Goal: Book appointment/travel/reservation

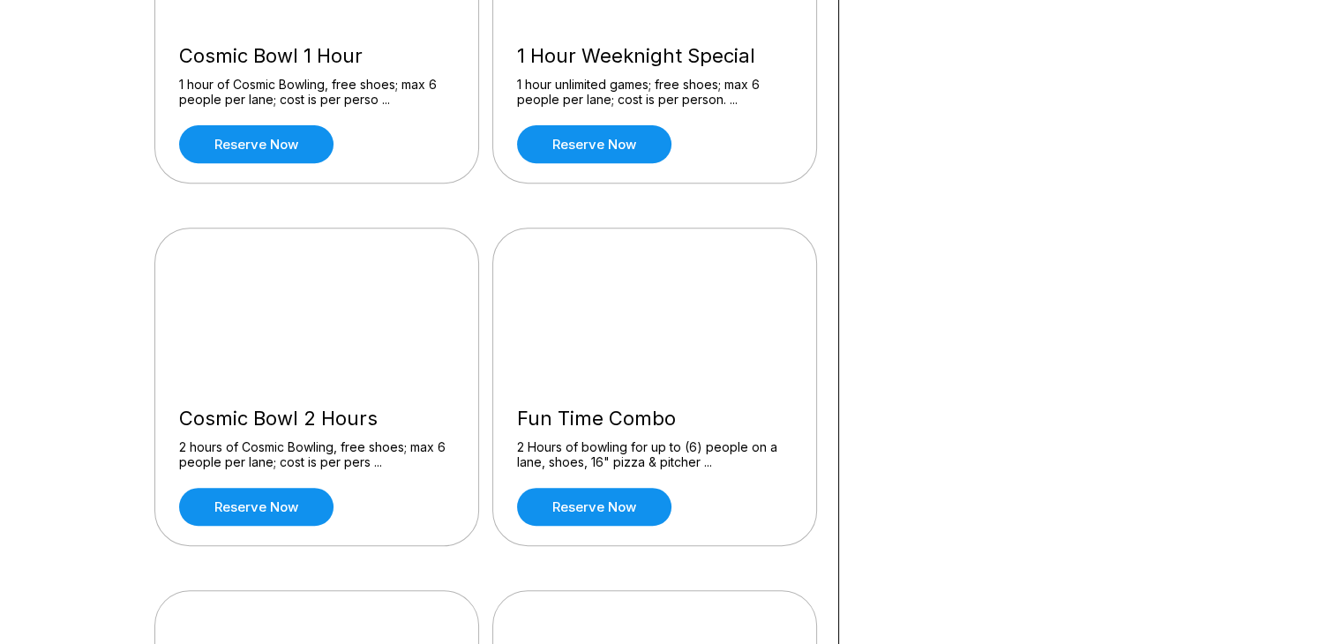
scroll to position [688, 0]
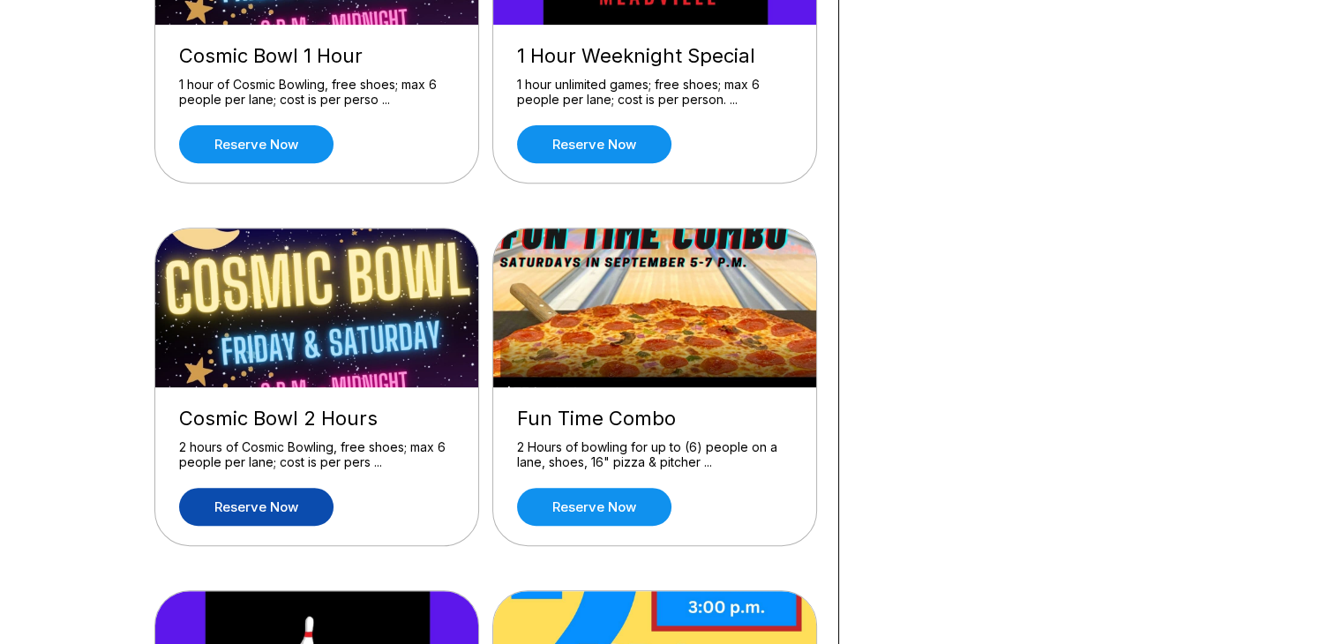
click at [292, 505] on link "Reserve now" at bounding box center [256, 507] width 154 height 38
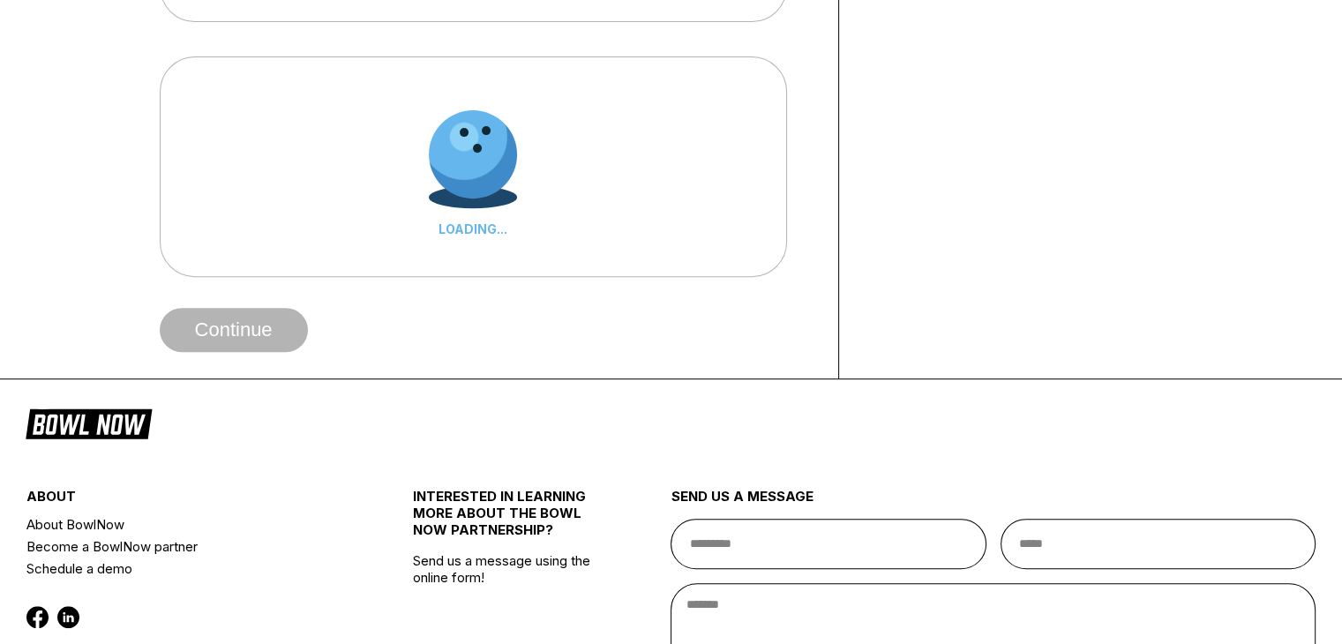
scroll to position [0, 0]
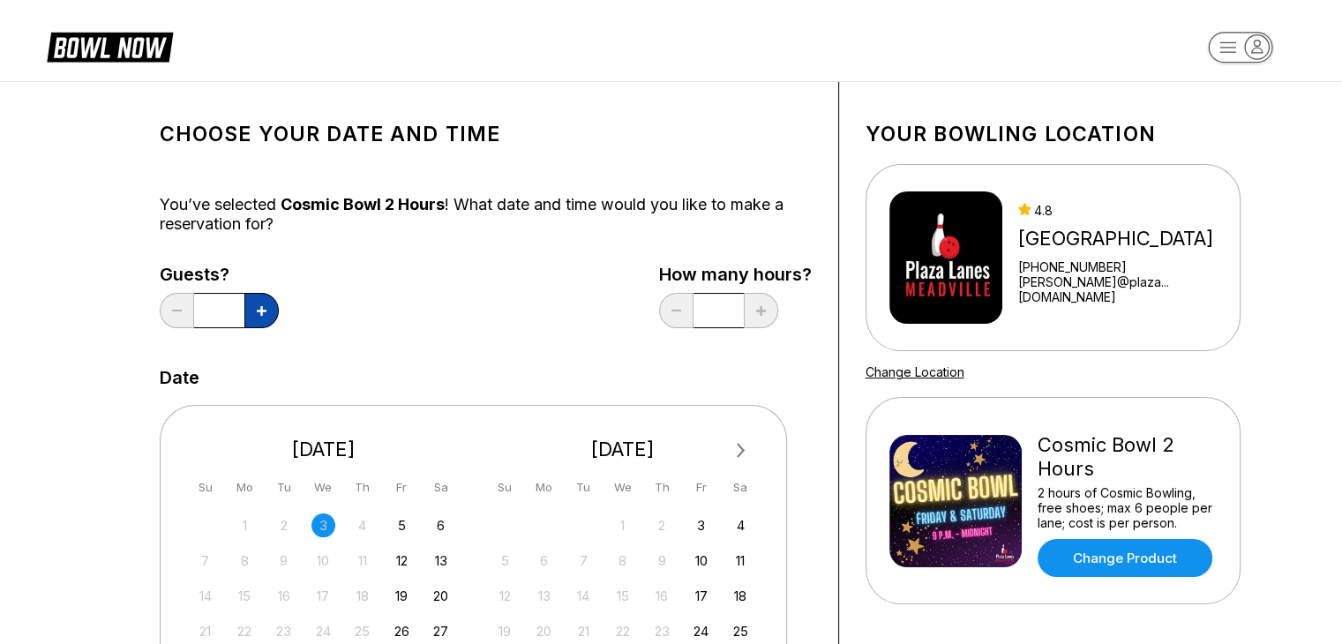
click at [260, 315] on button at bounding box center [261, 310] width 34 height 35
type input "*"
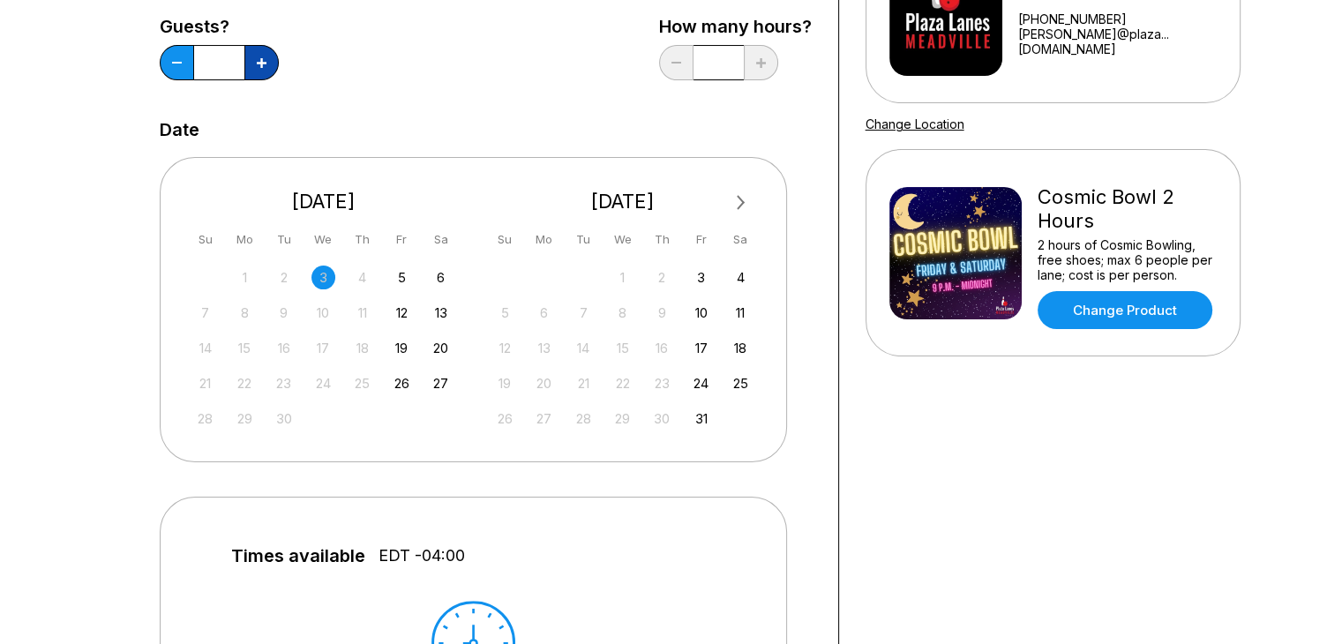
scroll to position [240, 0]
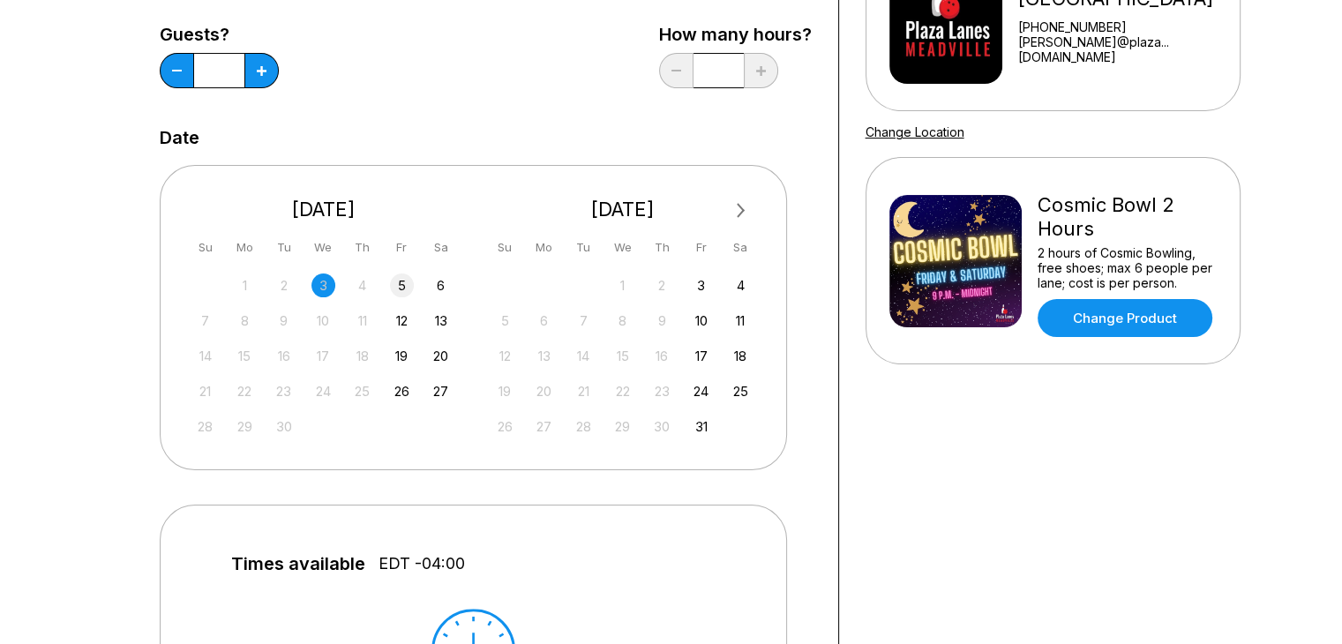
click at [405, 277] on div "5" at bounding box center [402, 285] width 24 height 24
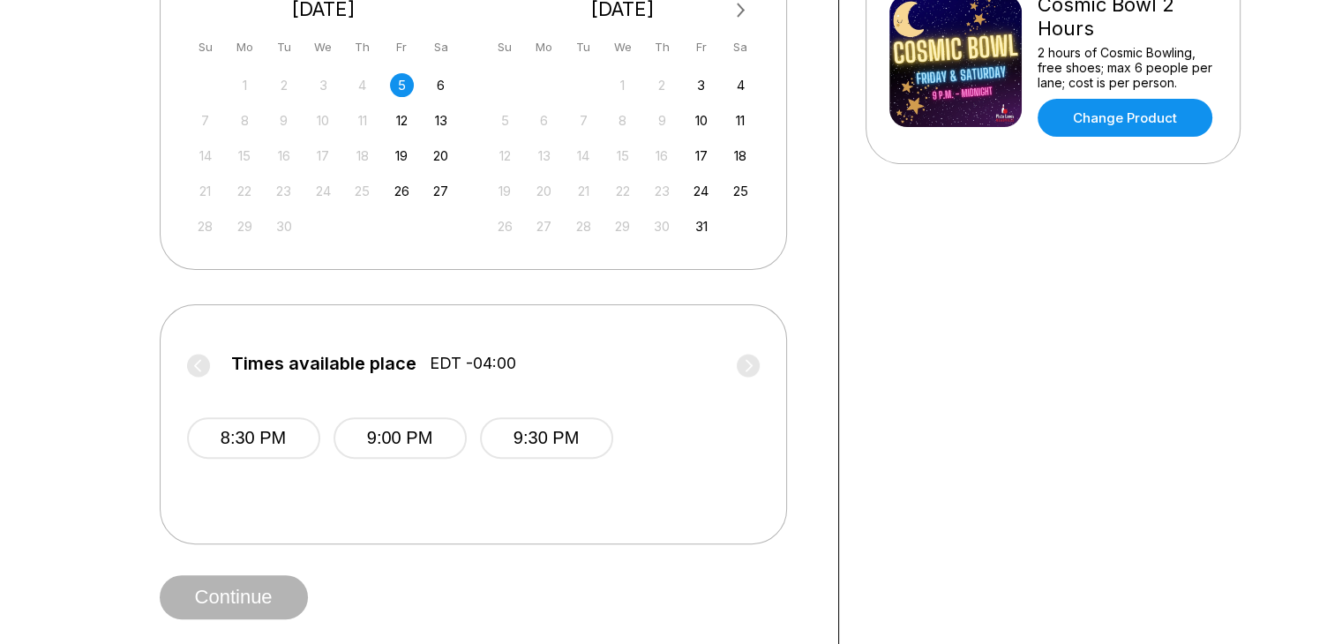
scroll to position [444, 0]
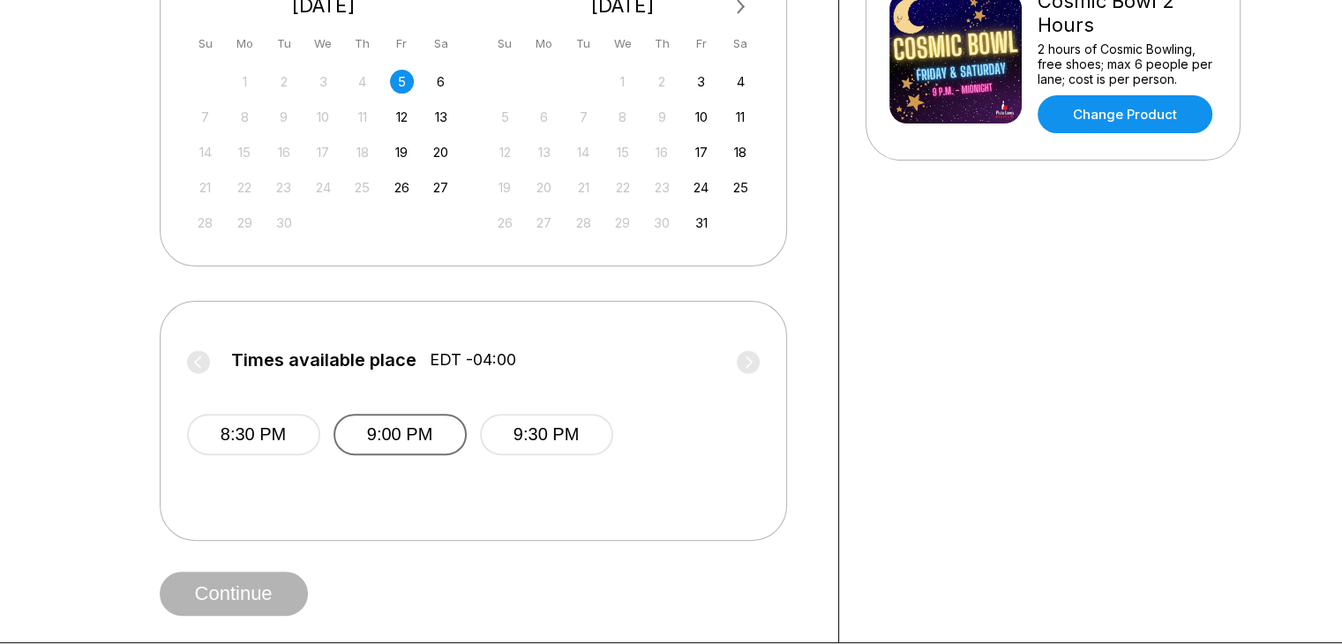
click at [419, 442] on button "9:00 PM" at bounding box center [399, 434] width 133 height 41
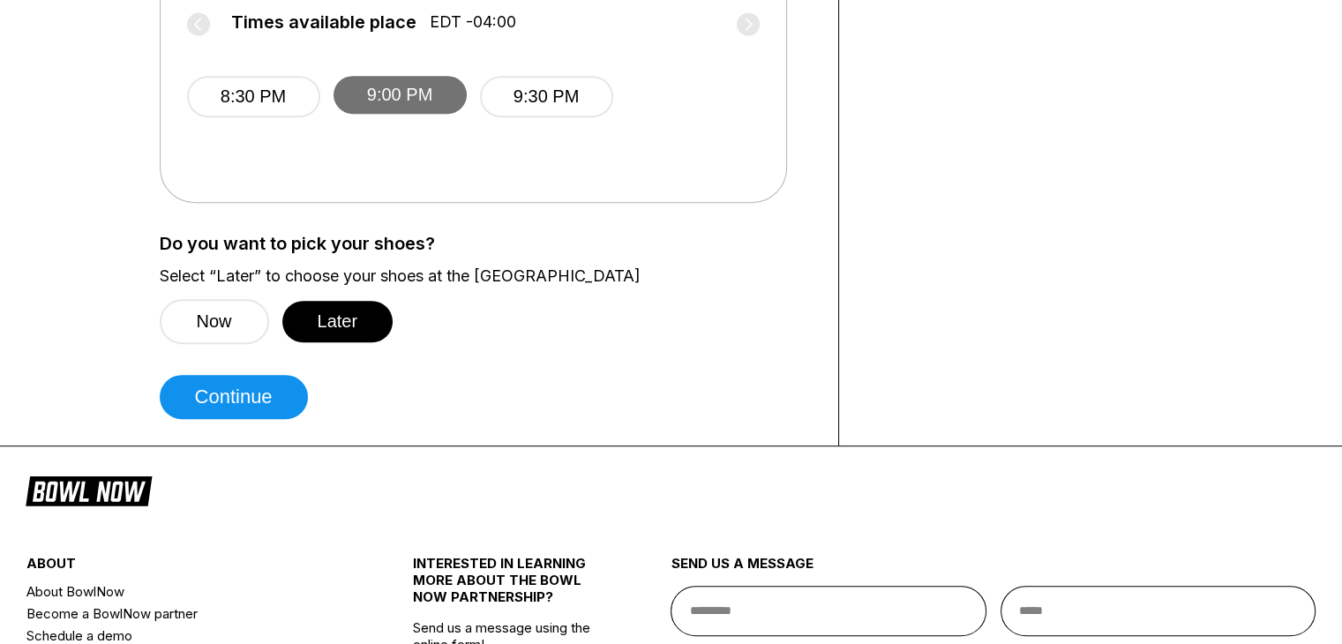
scroll to position [776, 0]
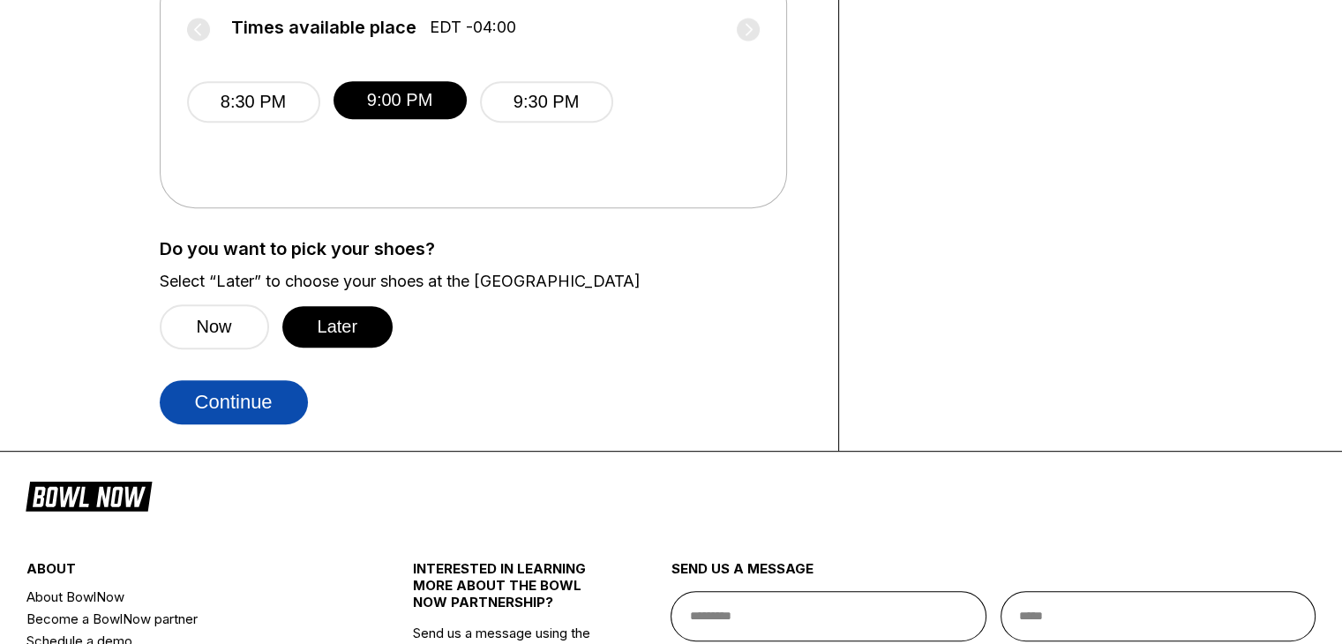
click at [273, 401] on button "Continue" at bounding box center [234, 402] width 148 height 44
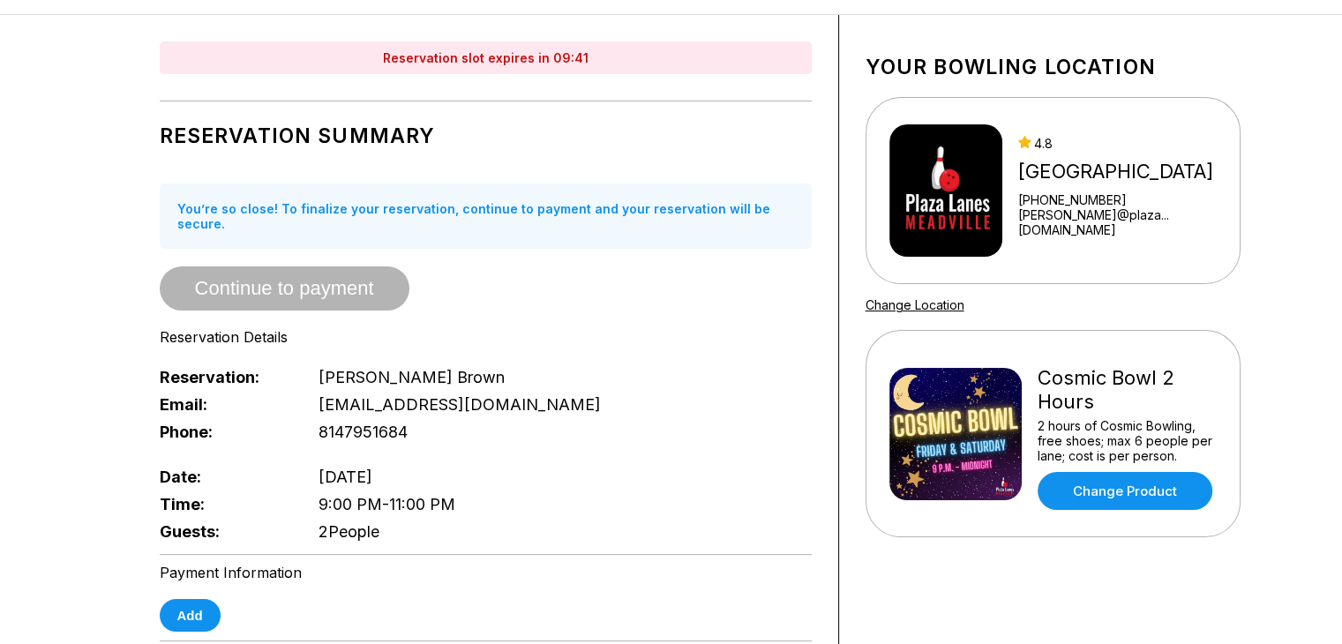
scroll to position [0, 0]
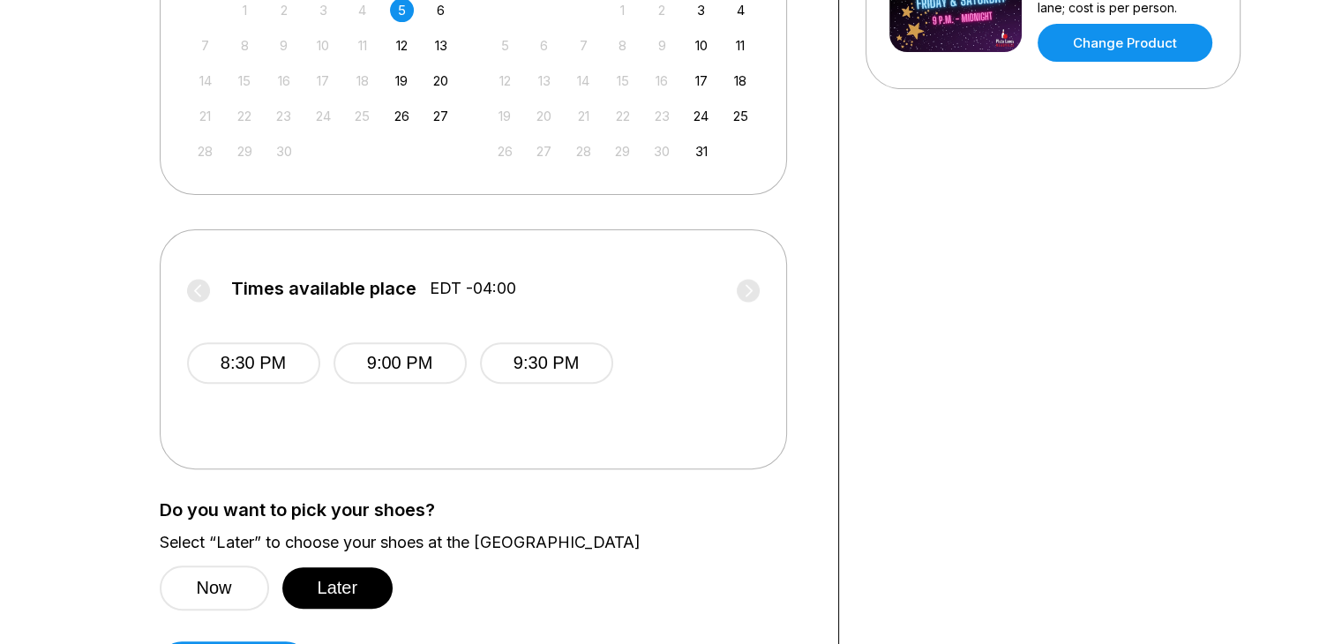
scroll to position [553, 0]
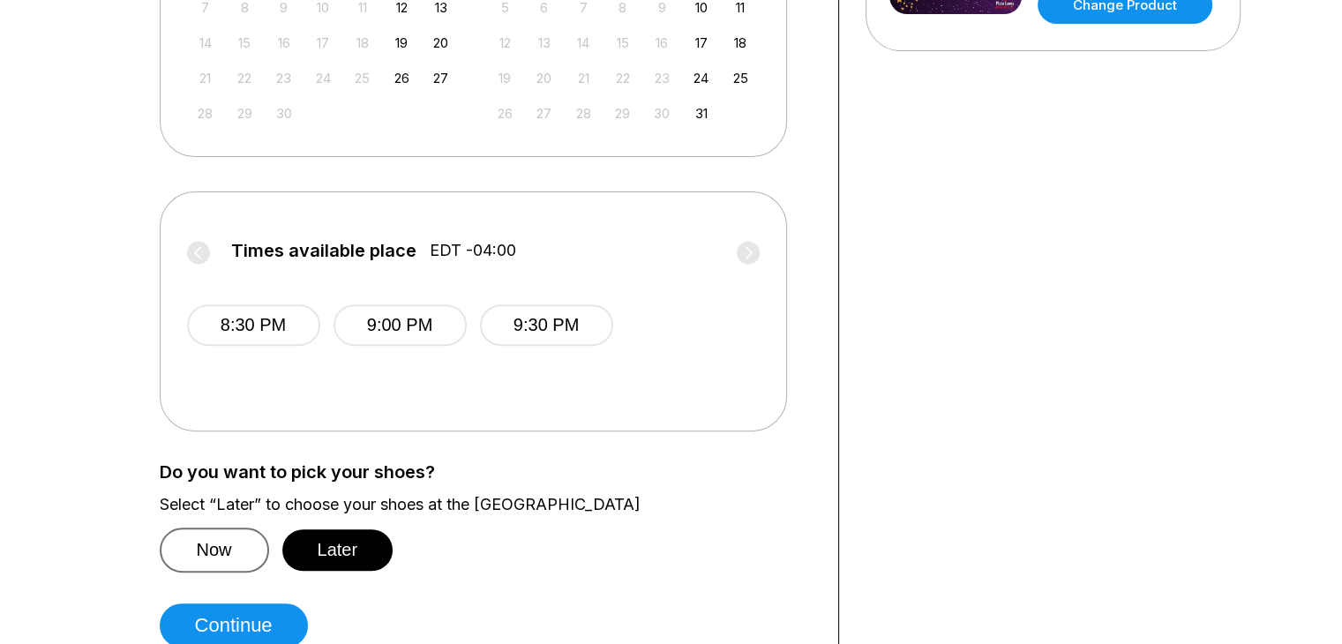
click at [198, 548] on button "Now" at bounding box center [214, 550] width 109 height 45
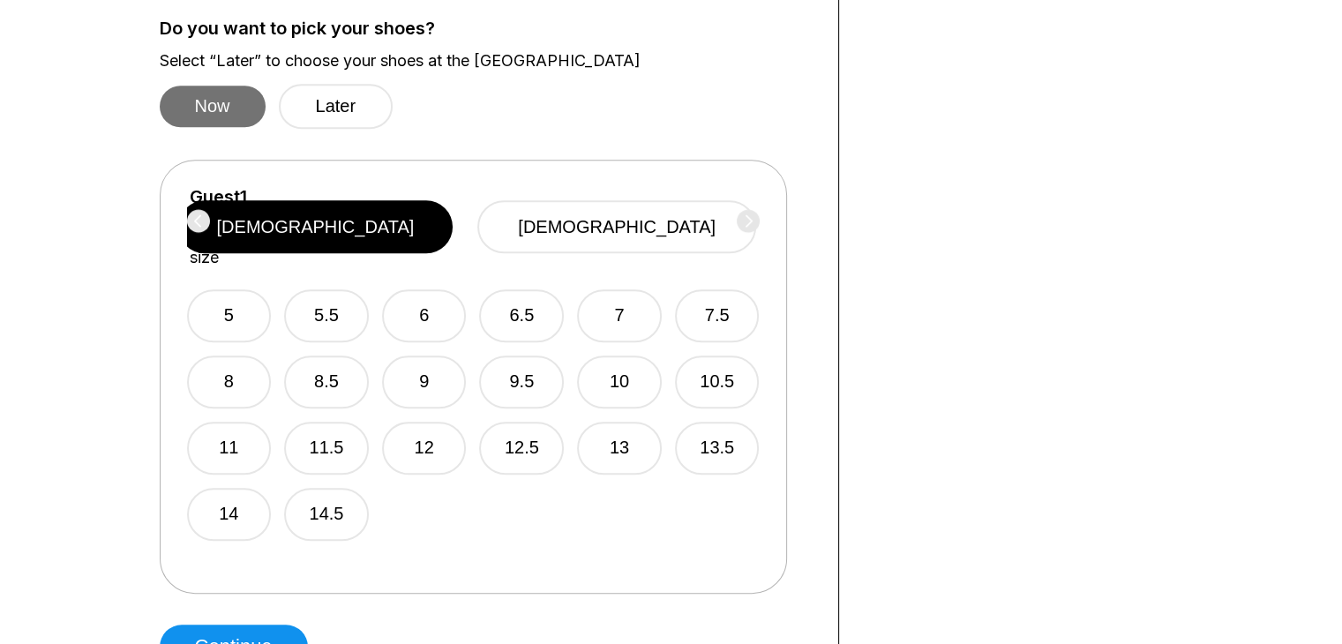
scroll to position [999, 0]
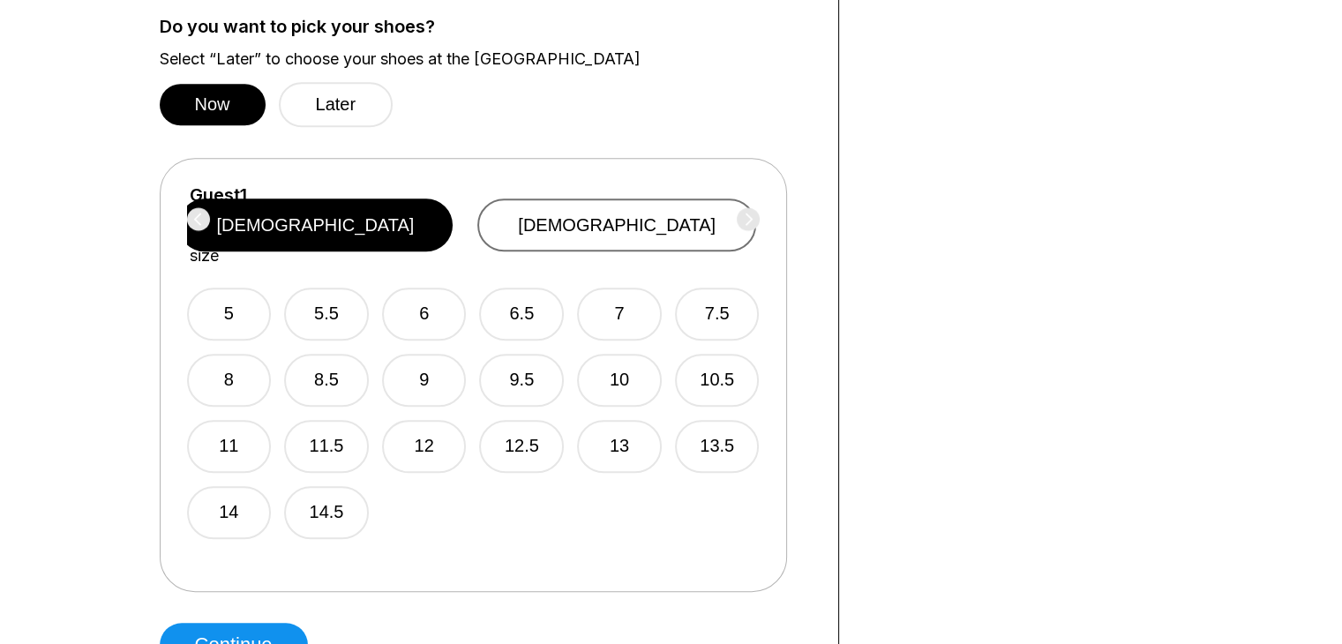
click at [648, 213] on button "female" at bounding box center [616, 224] width 279 height 53
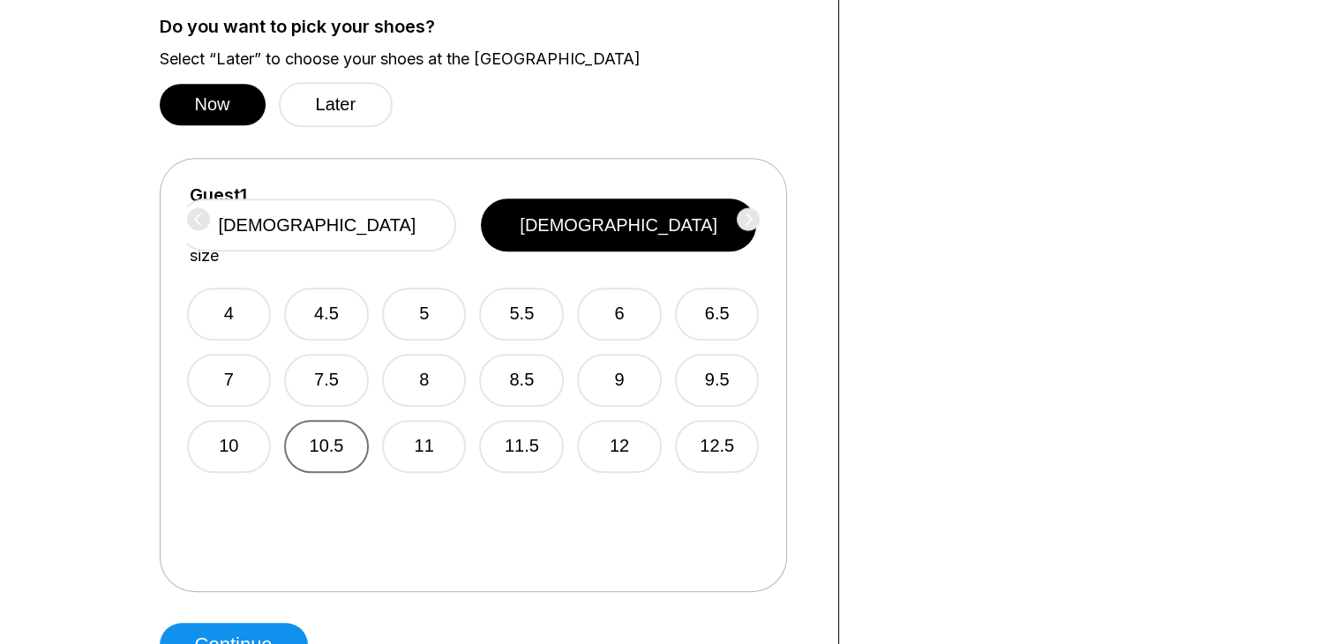
click at [318, 422] on button "10.5" at bounding box center [326, 446] width 85 height 53
click at [753, 209] on div "Guest 1 Select shoe size male female" at bounding box center [473, 225] width 573 height 80
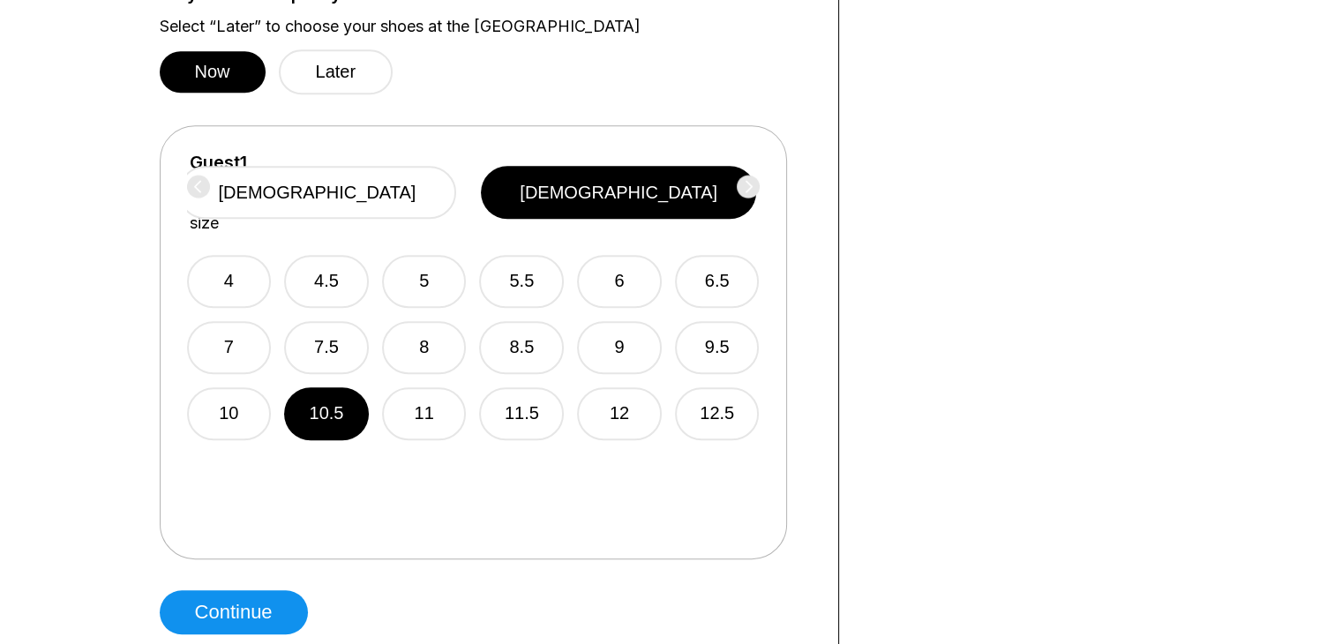
scroll to position [1137, 0]
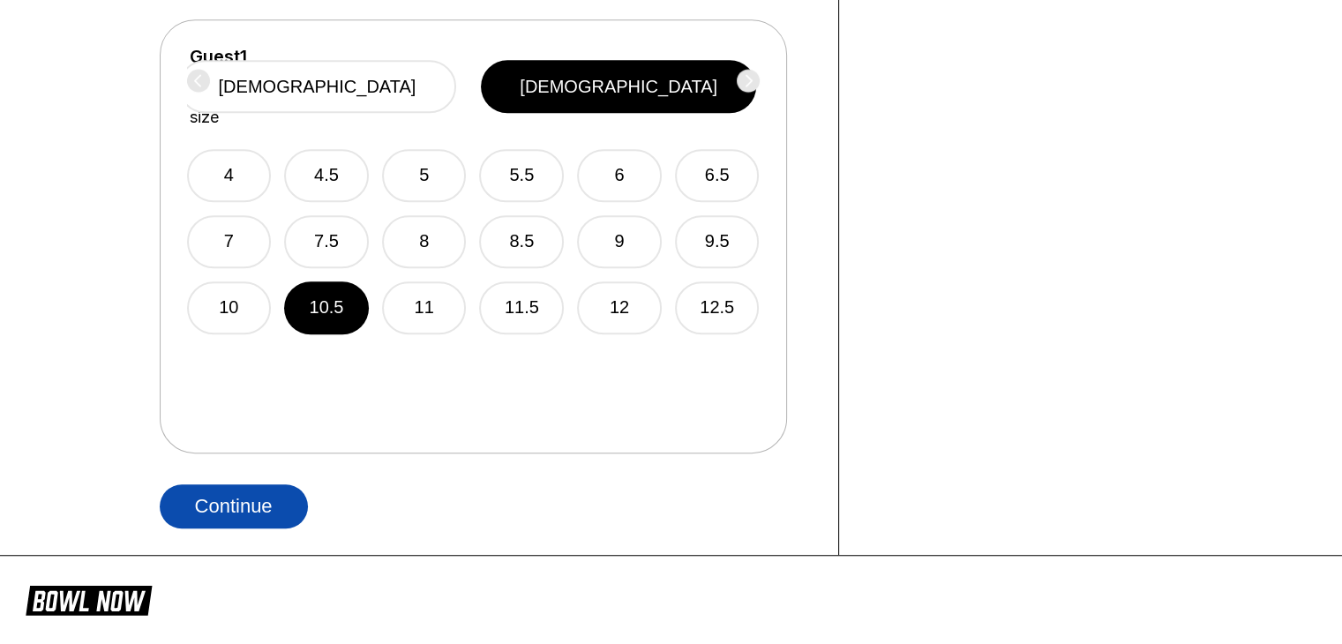
click at [290, 521] on button "Continue" at bounding box center [234, 506] width 148 height 44
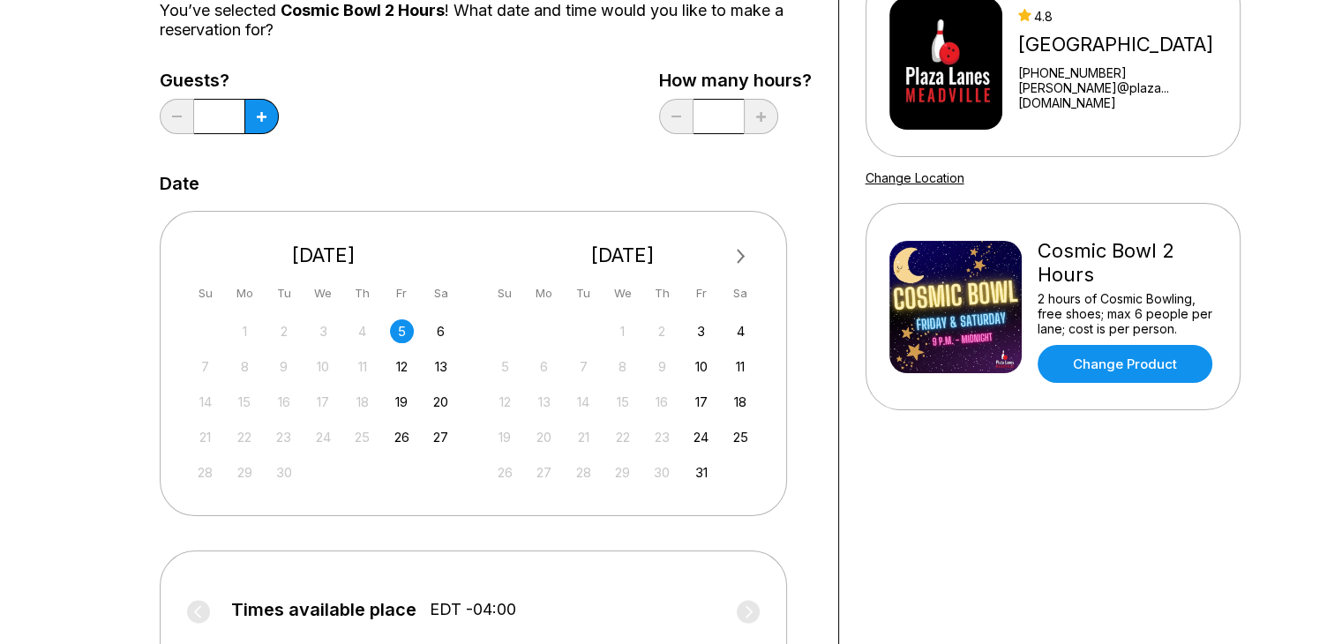
scroll to position [199, 0]
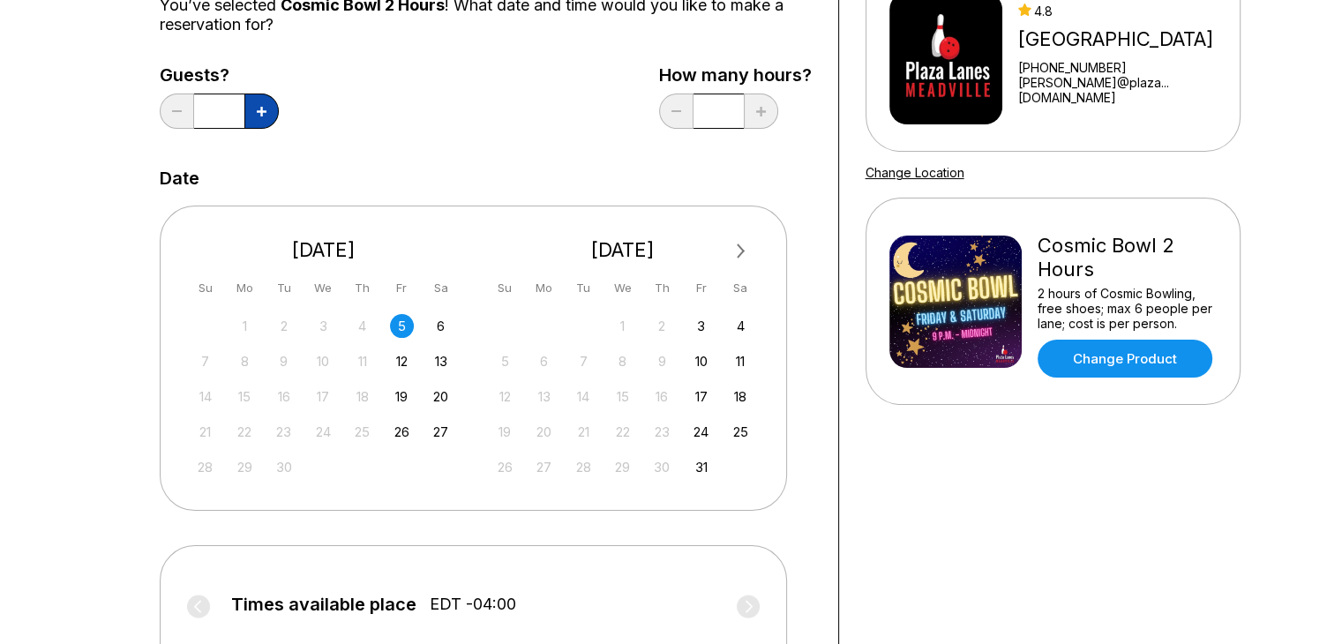
click at [261, 110] on icon at bounding box center [262, 112] width 10 height 10
type input "*"
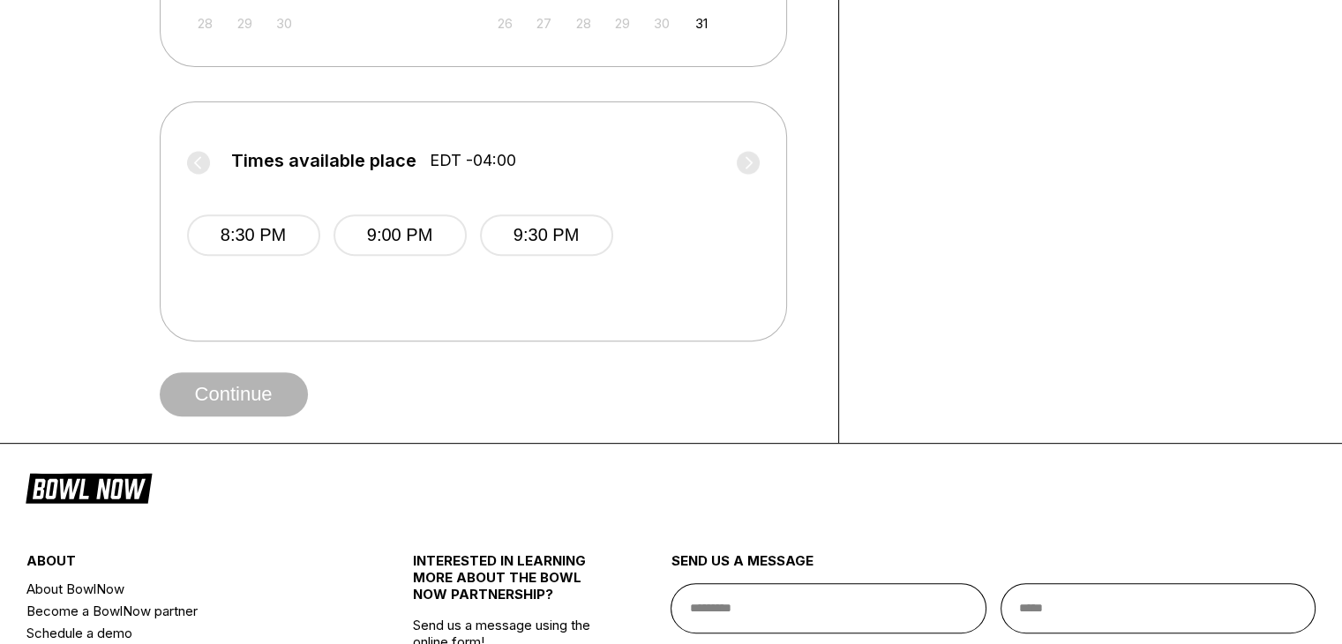
scroll to position [713, 0]
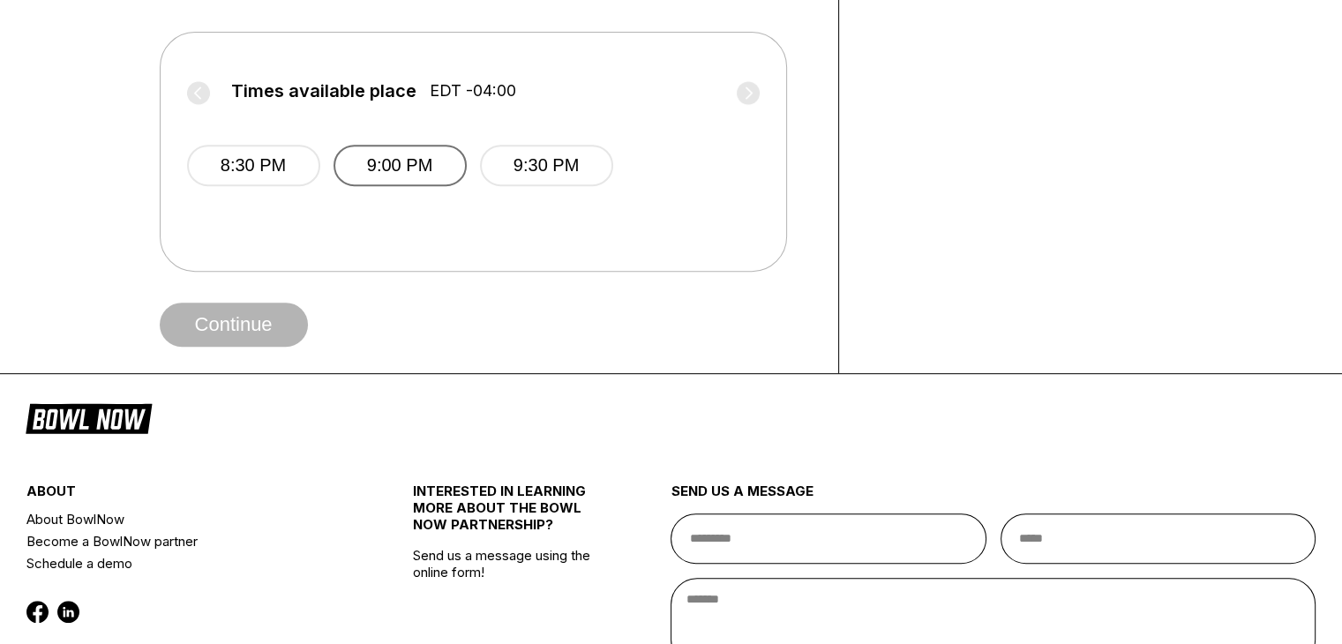
click at [399, 162] on button "9:00 PM" at bounding box center [399, 165] width 133 height 41
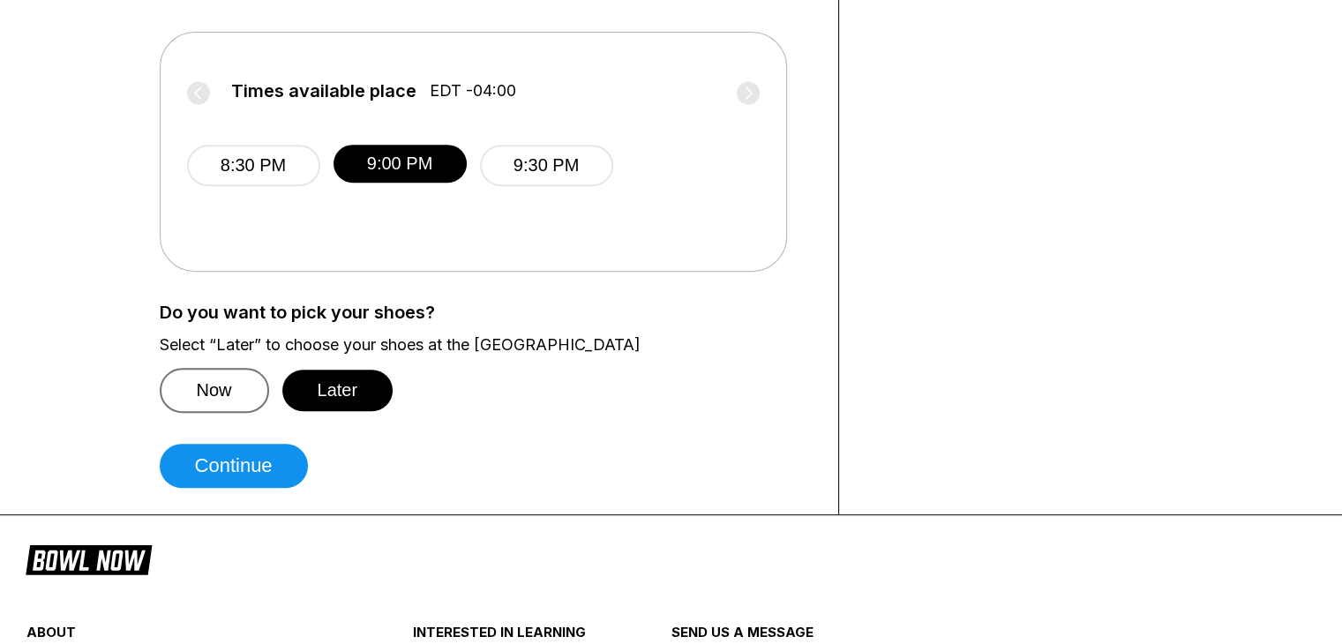
click at [217, 390] on button "Now" at bounding box center [214, 390] width 109 height 45
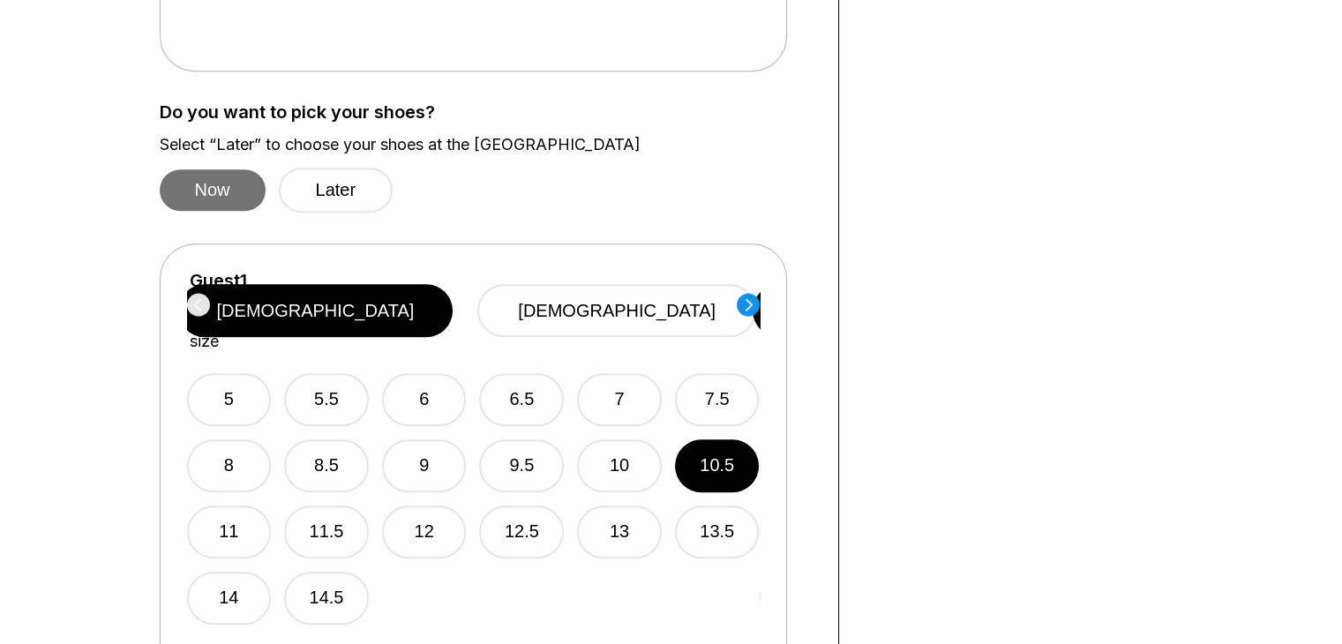
scroll to position [914, 0]
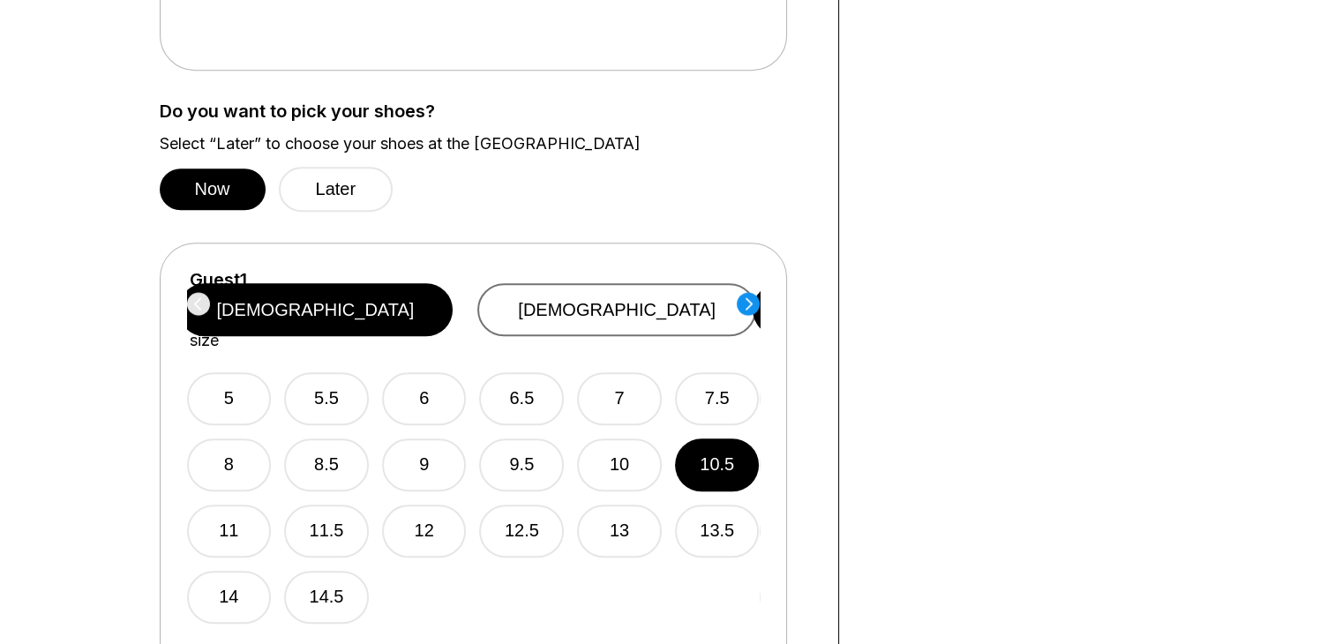
click at [674, 283] on button "female" at bounding box center [616, 309] width 279 height 53
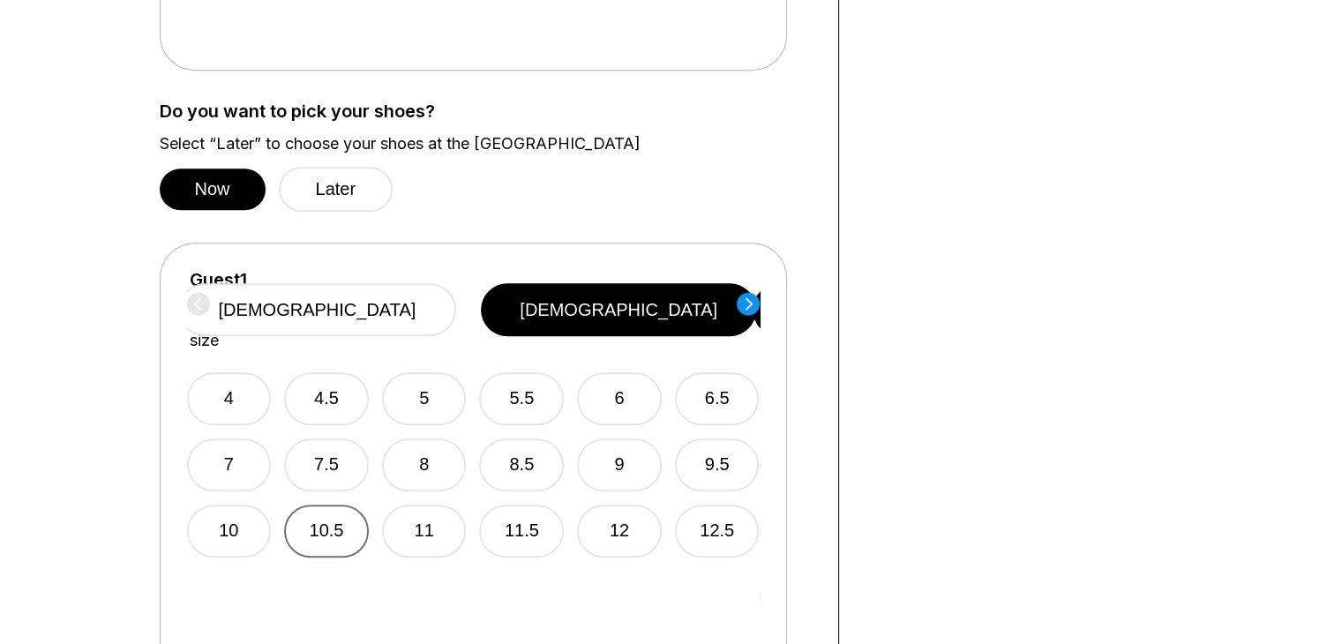
click at [346, 506] on button "10.5" at bounding box center [326, 531] width 85 height 53
click at [749, 301] on circle at bounding box center [748, 303] width 23 height 23
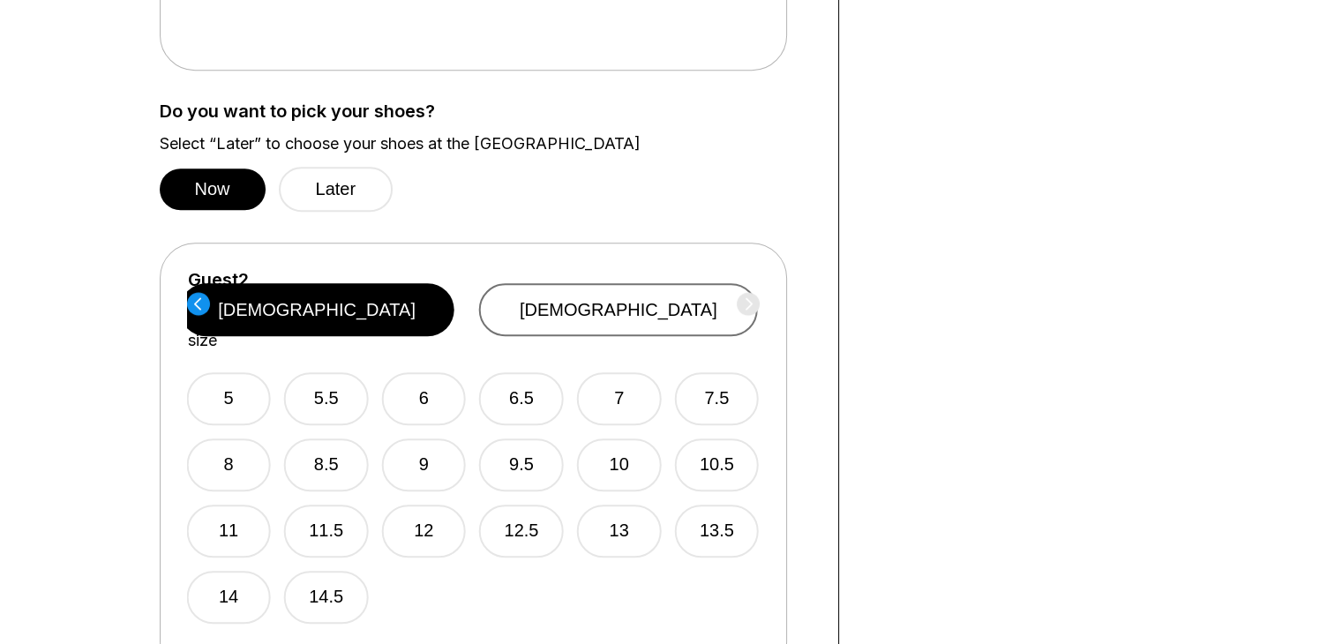
click at [669, 283] on button "female" at bounding box center [618, 309] width 279 height 53
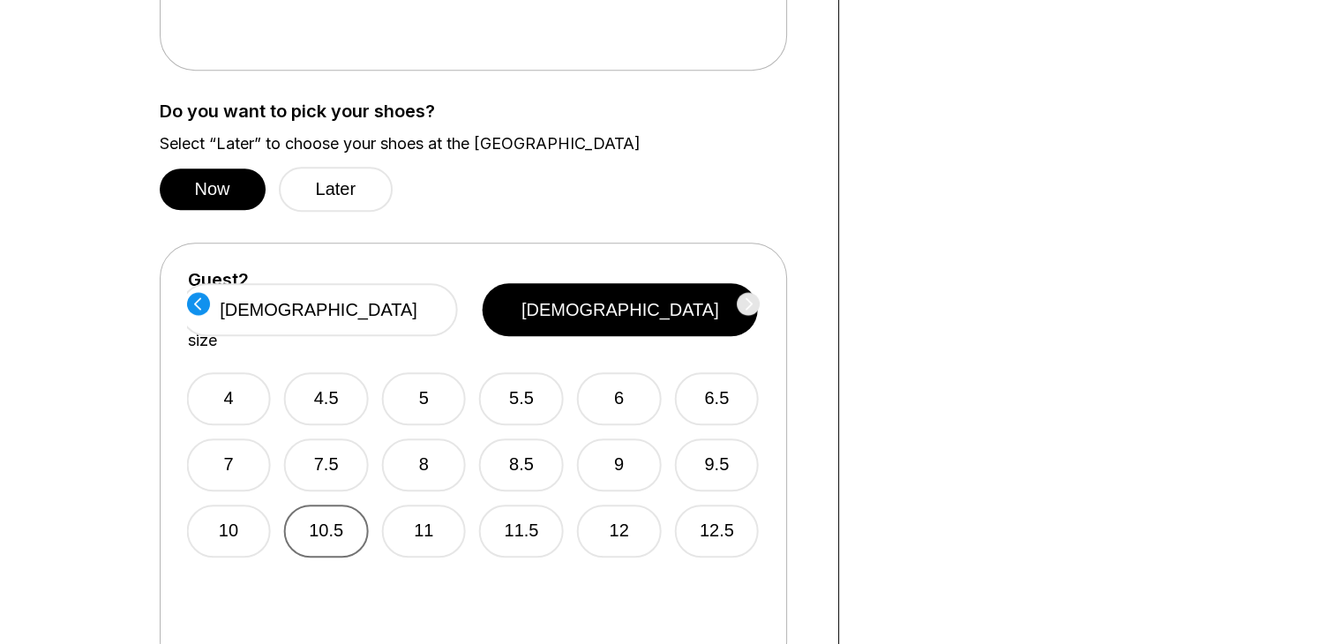
click at [325, 506] on button "10.5" at bounding box center [326, 531] width 85 height 53
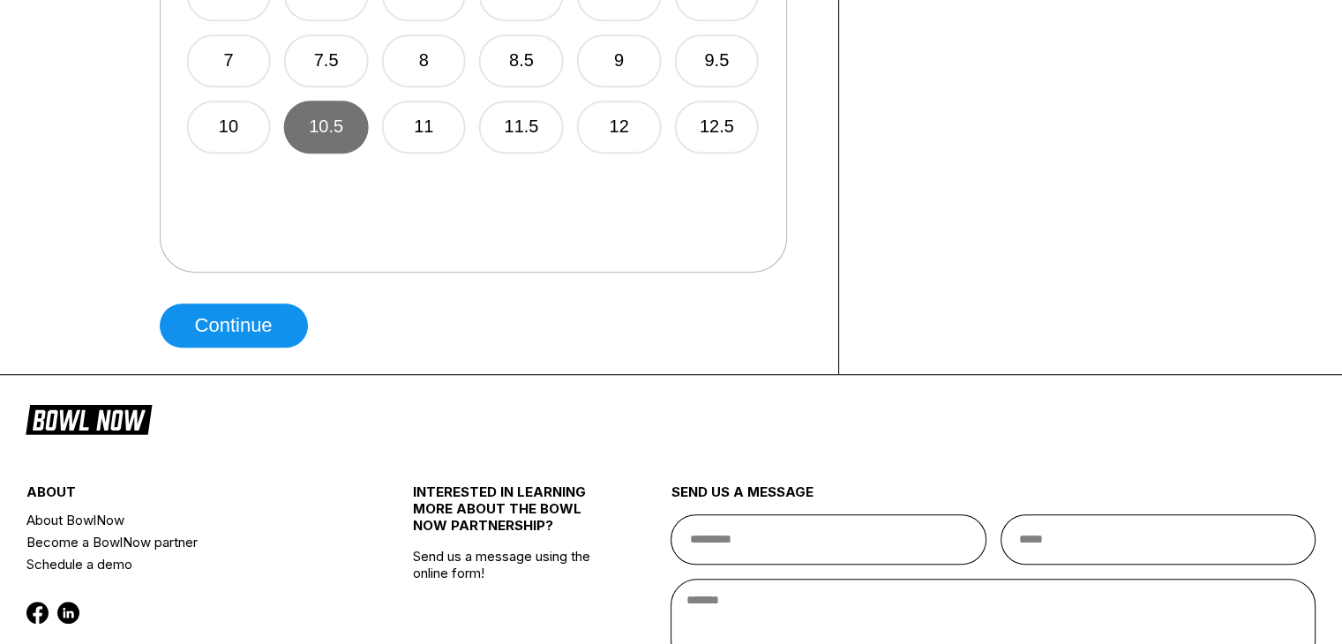
scroll to position [1324, 0]
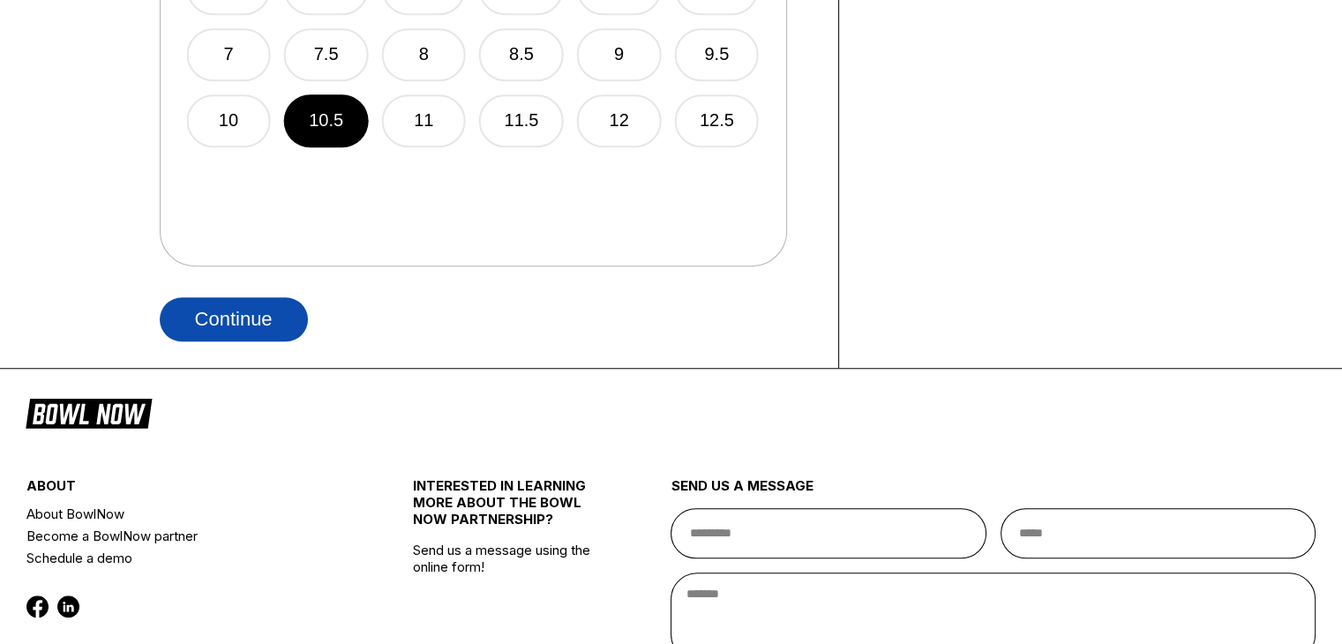
click at [271, 311] on button "Continue" at bounding box center [234, 319] width 148 height 44
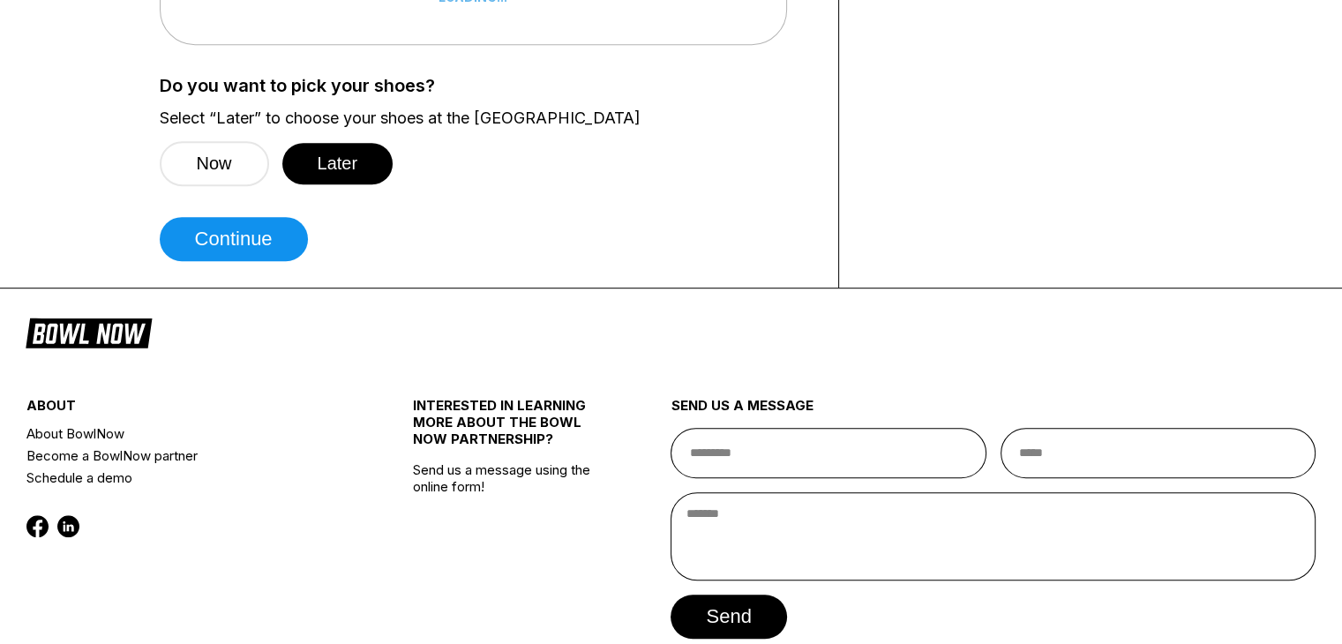
scroll to position [0, 0]
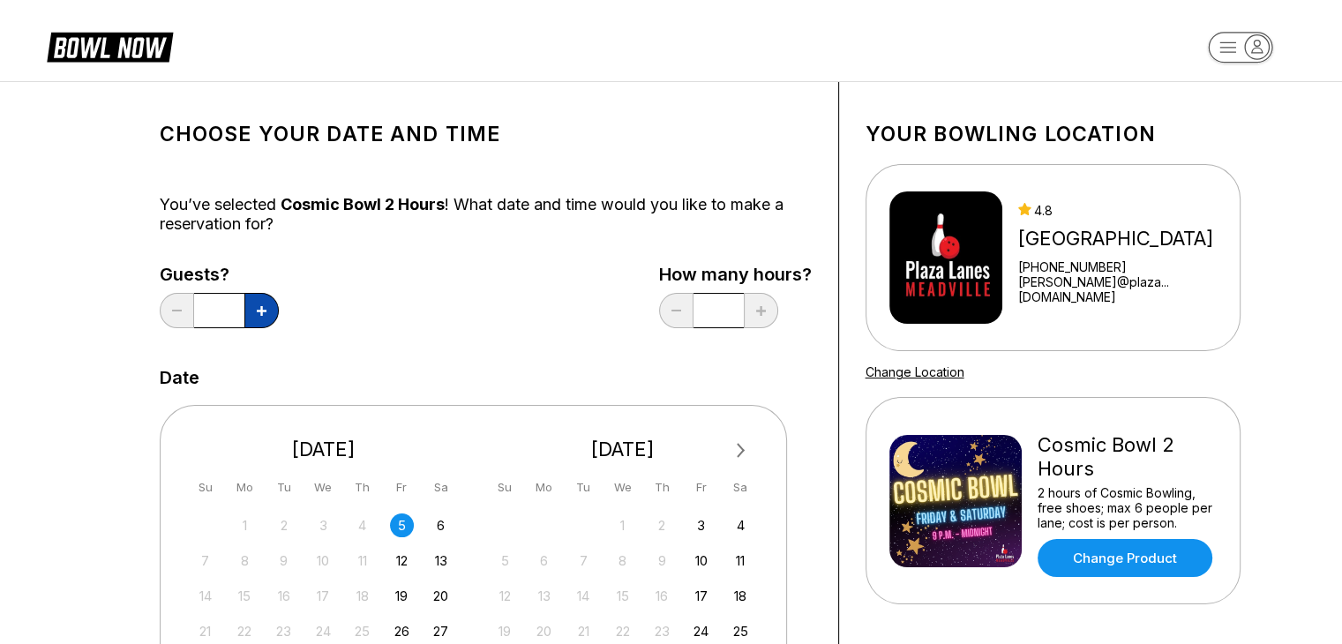
click at [273, 300] on button at bounding box center [261, 310] width 34 height 35
type input "*"
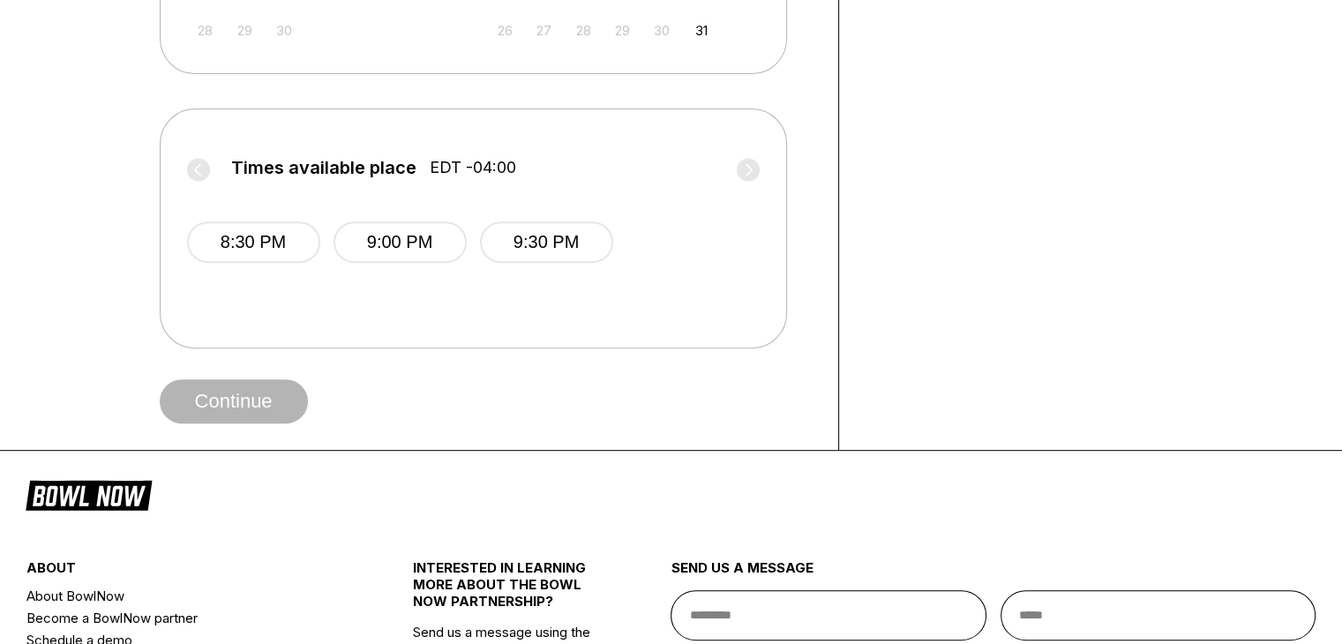
scroll to position [635, 0]
click at [271, 233] on button "8:30 PM" at bounding box center [253, 242] width 133 height 41
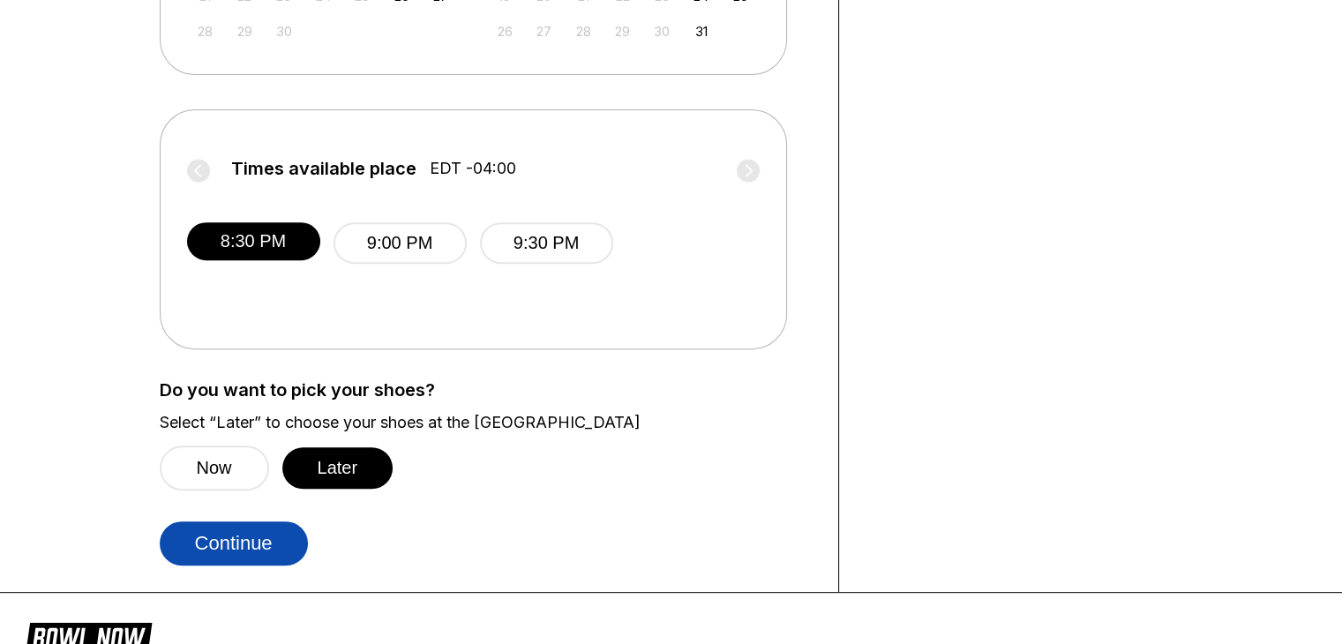
click at [261, 538] on button "Continue" at bounding box center [234, 543] width 148 height 44
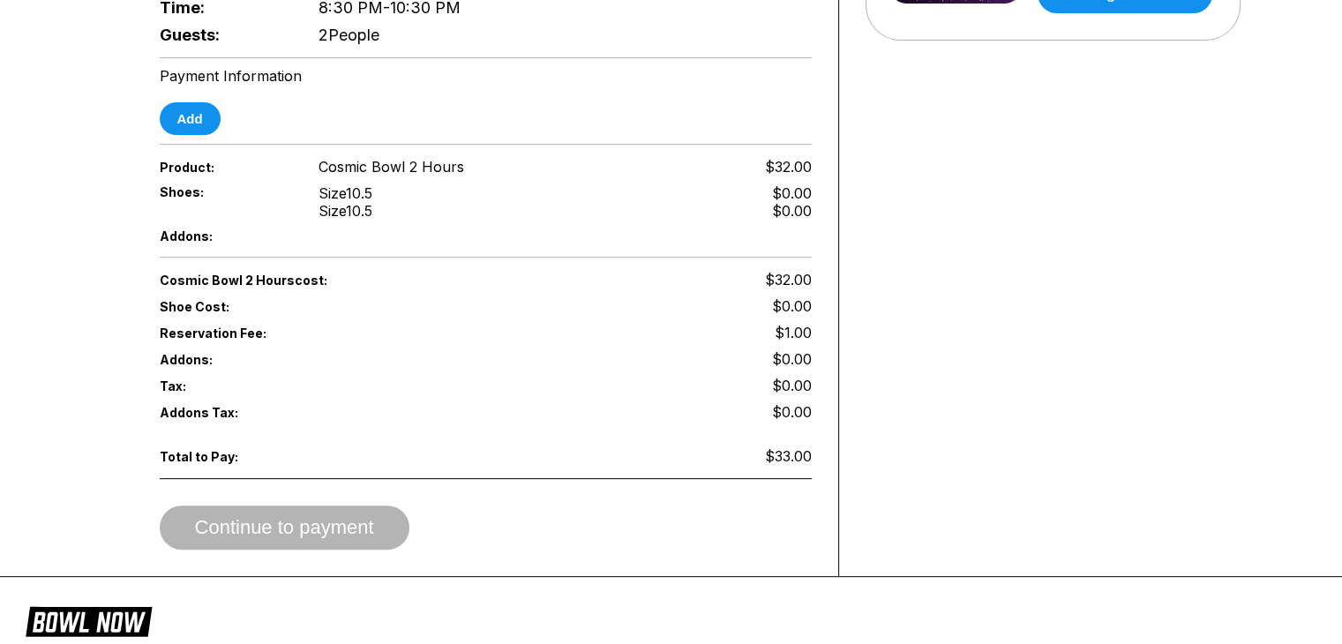
scroll to position [565, 0]
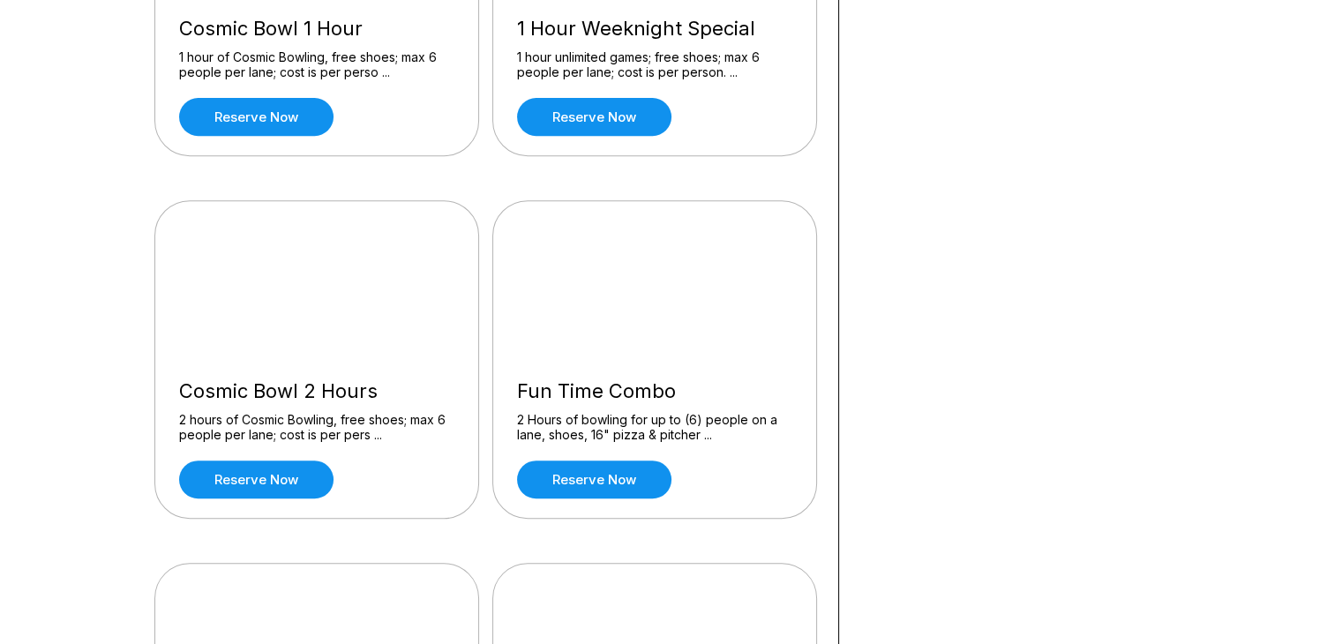
scroll to position [716, 0]
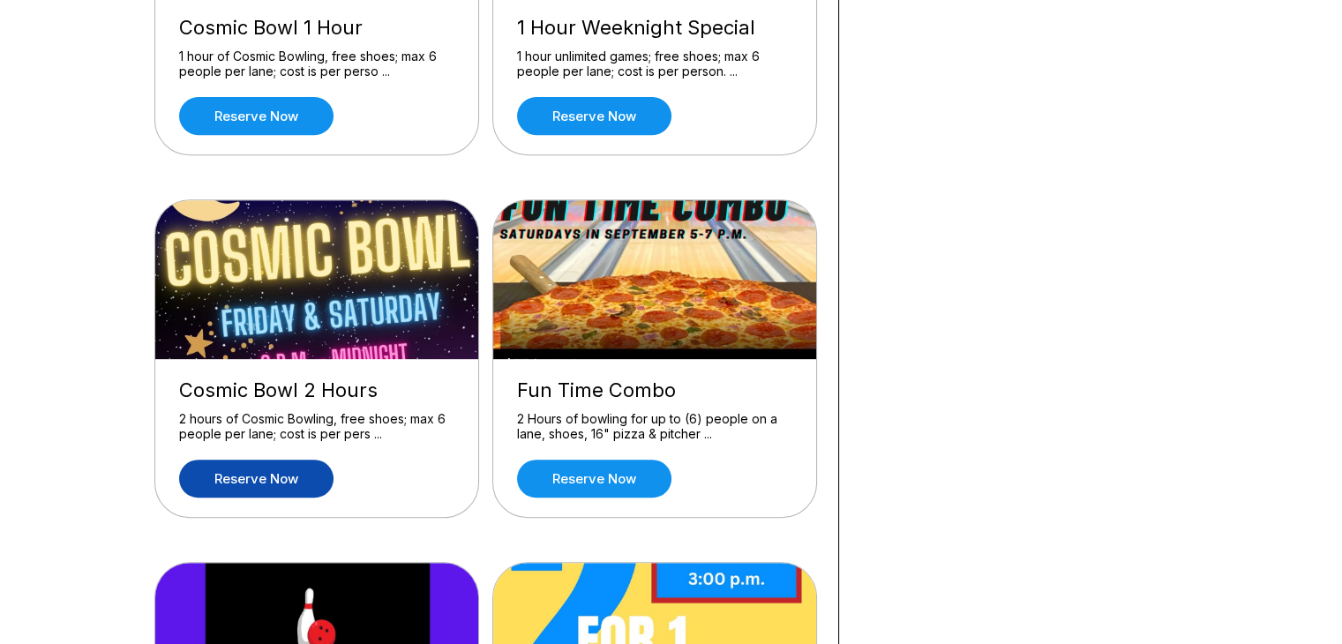
click at [256, 482] on link "Reserve now" at bounding box center [256, 479] width 154 height 38
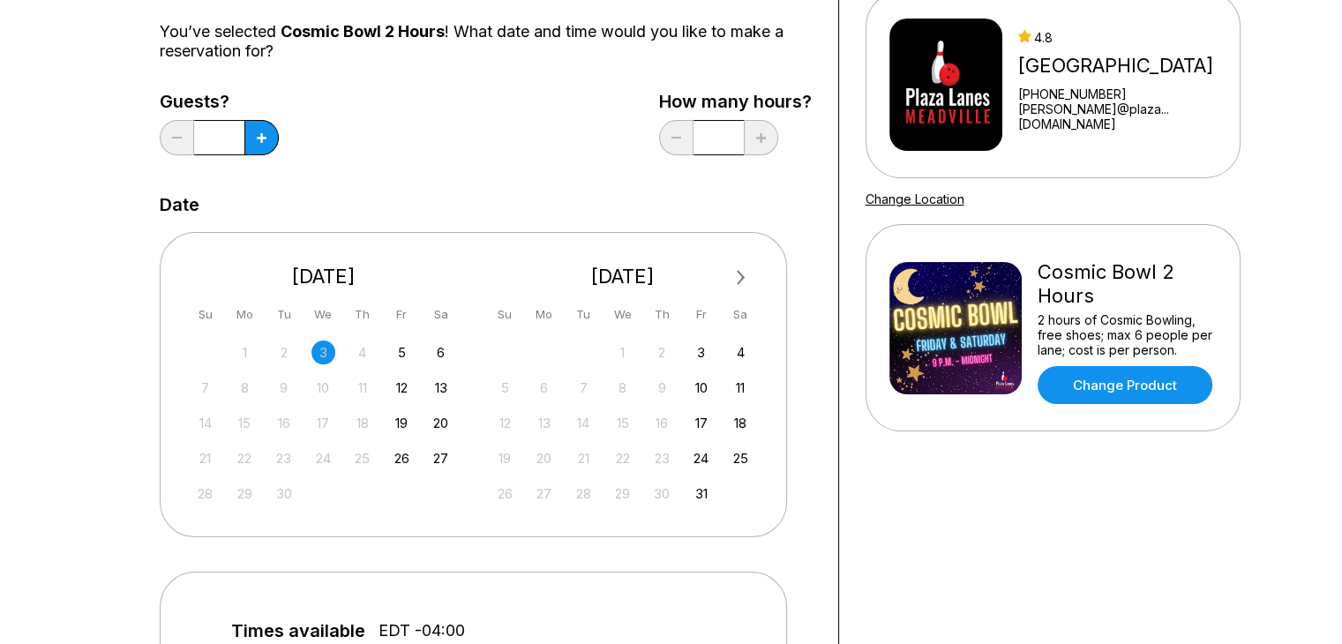
scroll to position [182, 0]
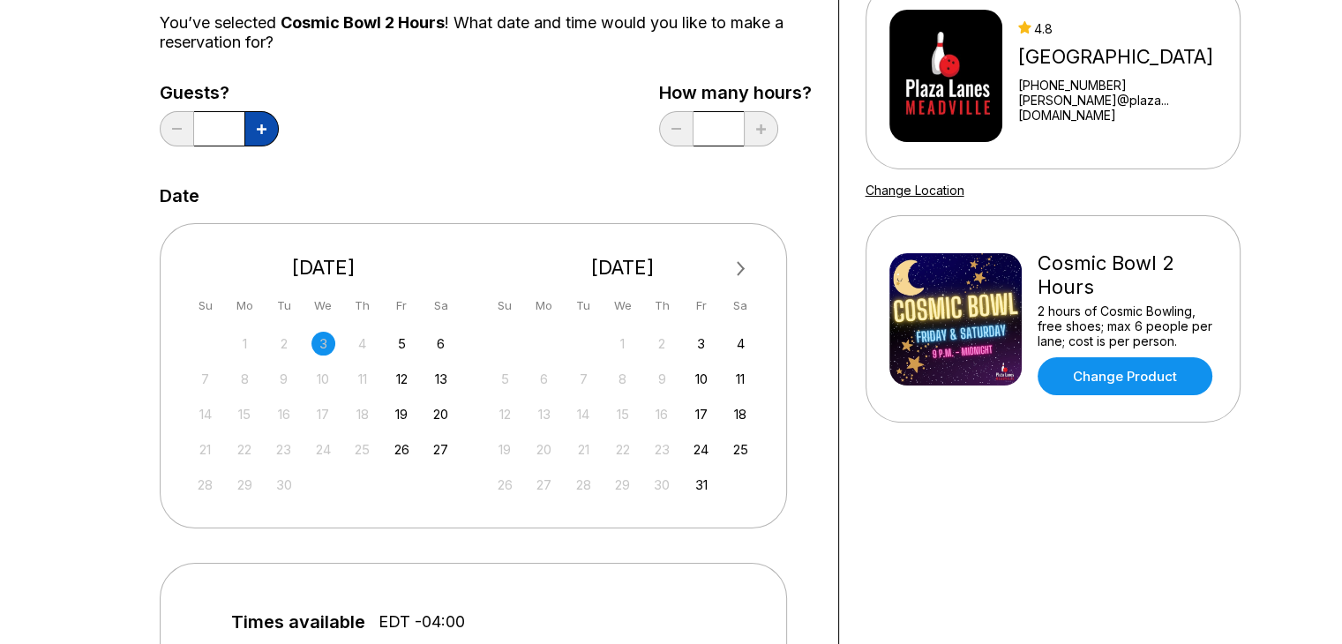
click at [261, 128] on icon at bounding box center [262, 129] width 10 height 10
type input "*"
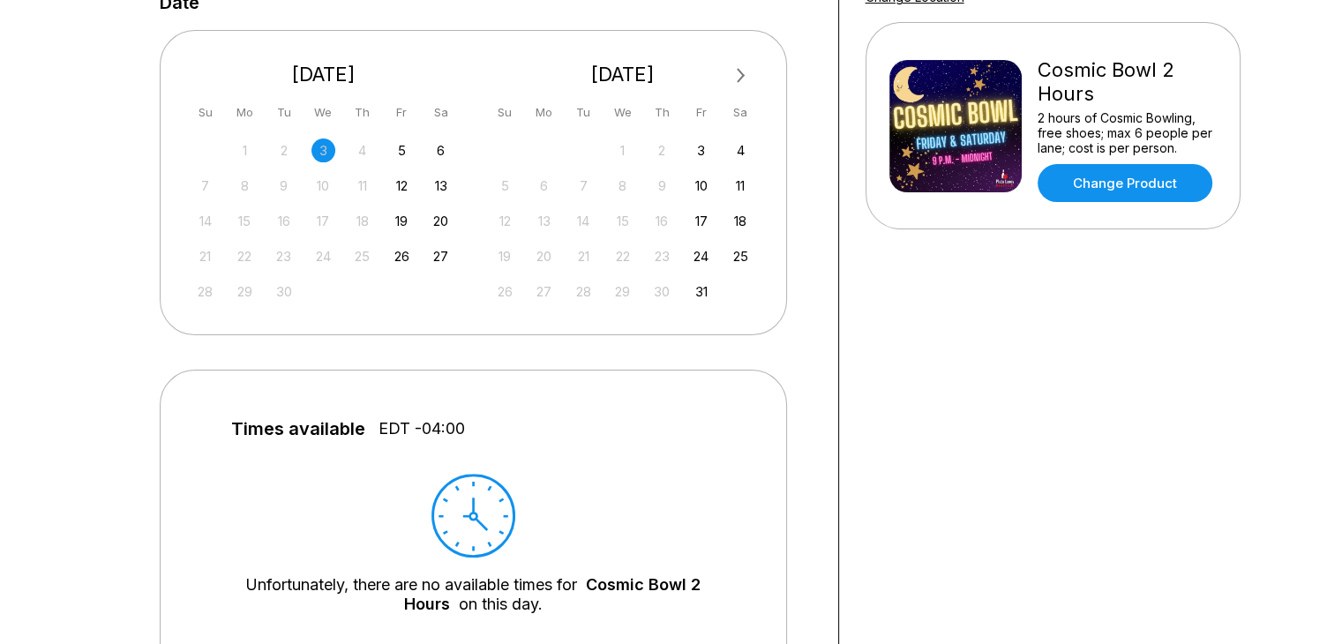
scroll to position [358, 0]
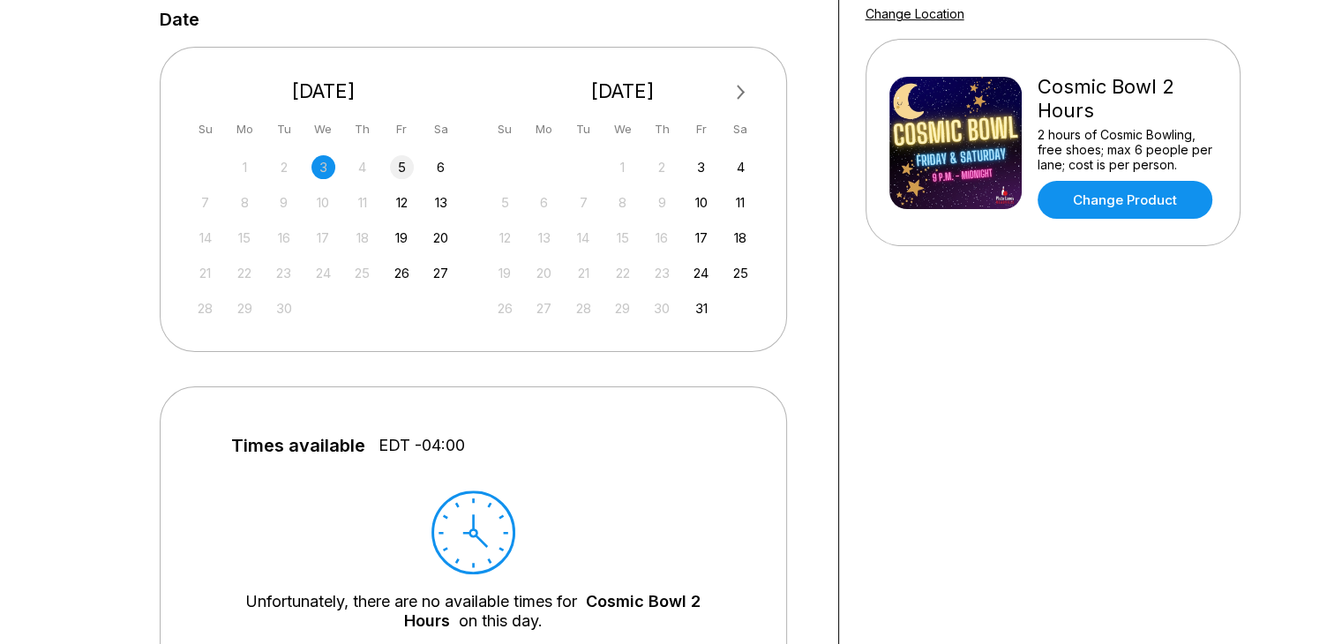
click at [401, 162] on div "5" at bounding box center [402, 167] width 24 height 24
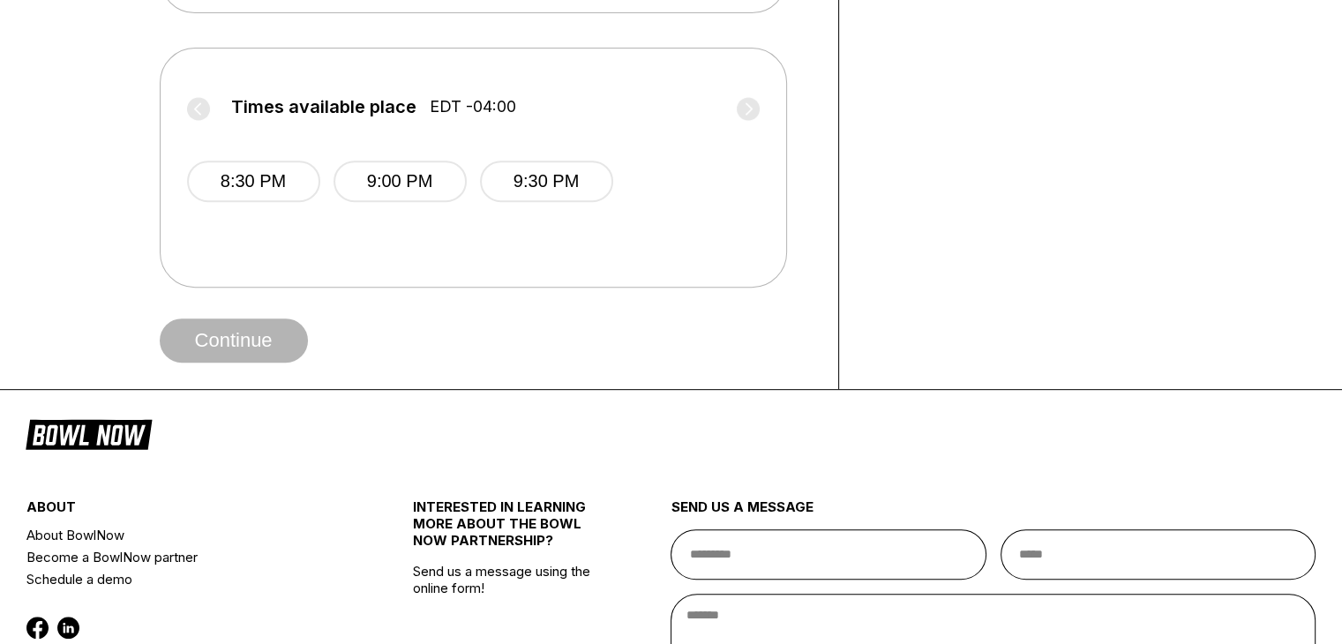
scroll to position [698, 0]
click at [406, 171] on button "9:00 PM" at bounding box center [399, 180] width 133 height 41
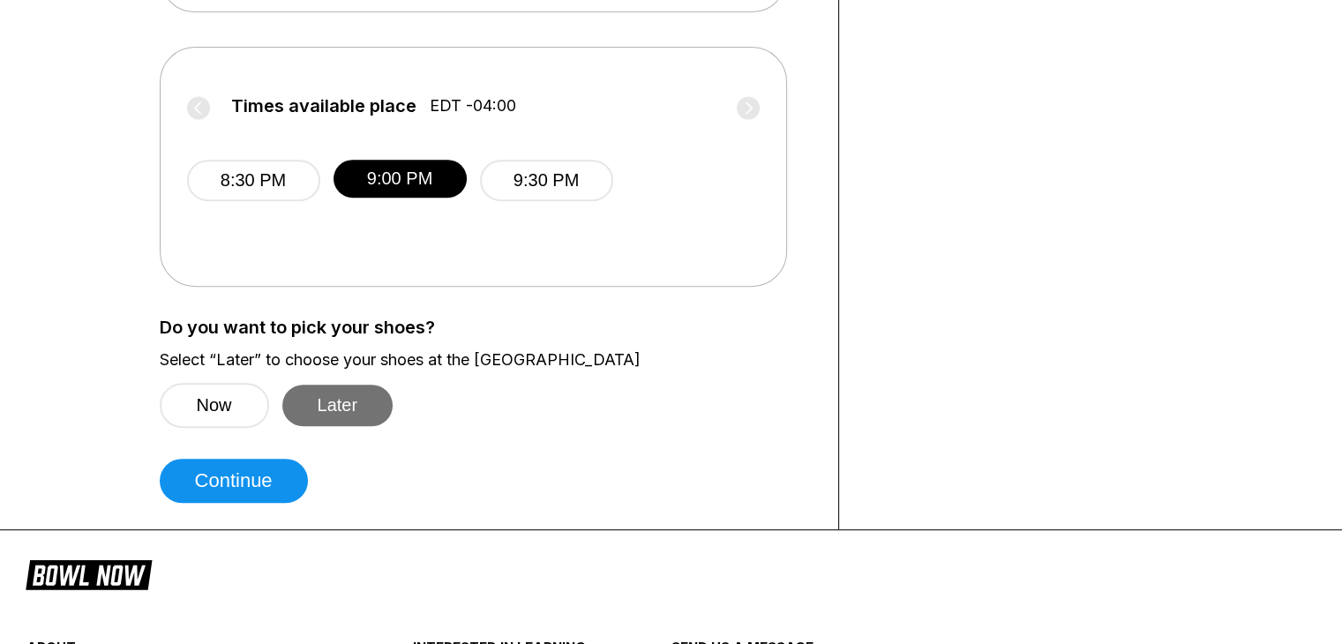
click at [343, 392] on button "Later" at bounding box center [337, 405] width 111 height 41
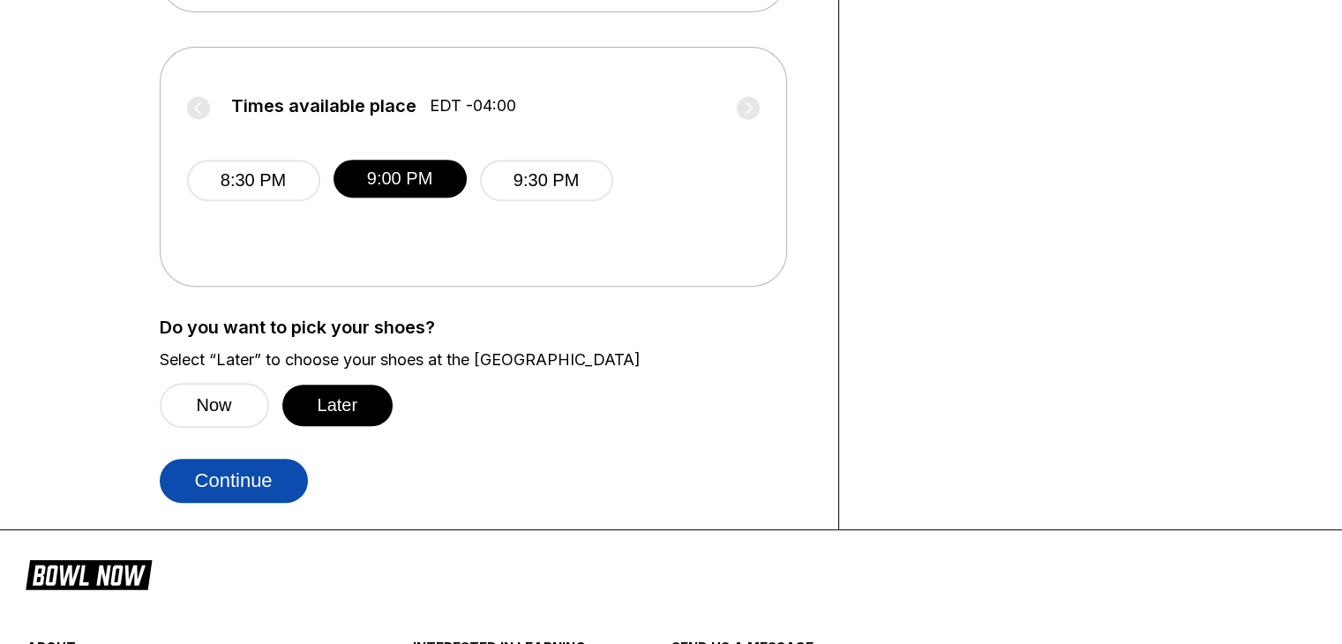
click at [247, 491] on button "Continue" at bounding box center [234, 481] width 148 height 44
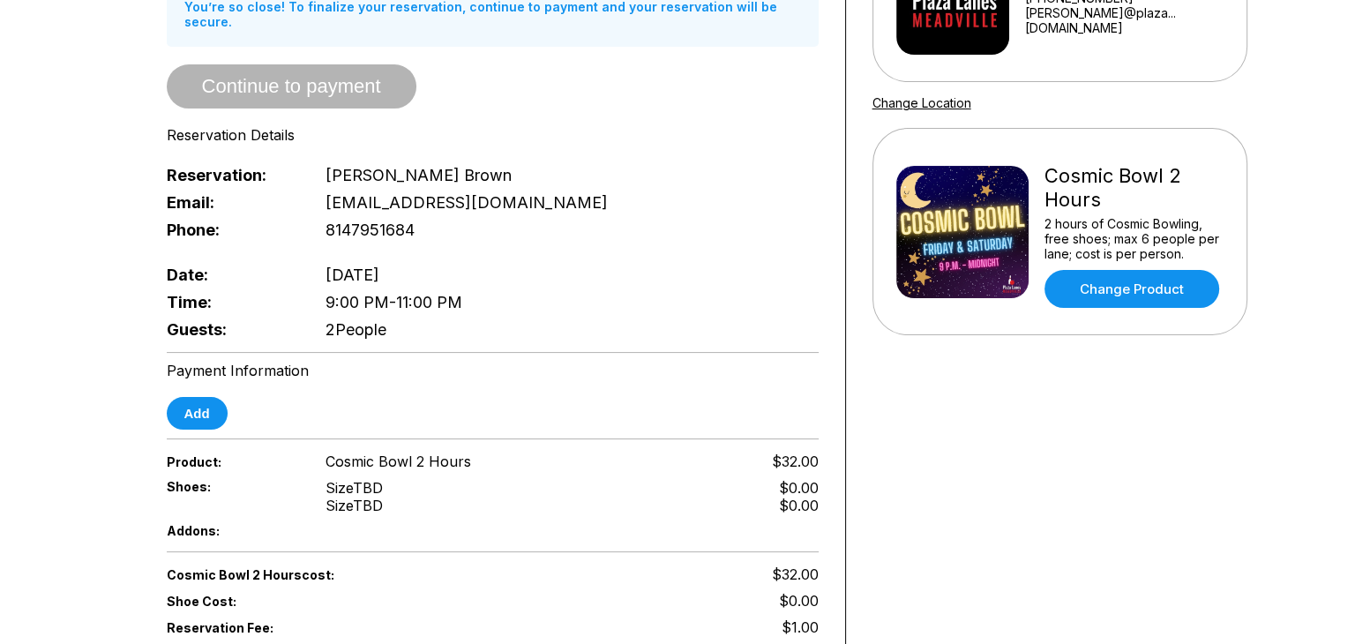
scroll to position [243, 0]
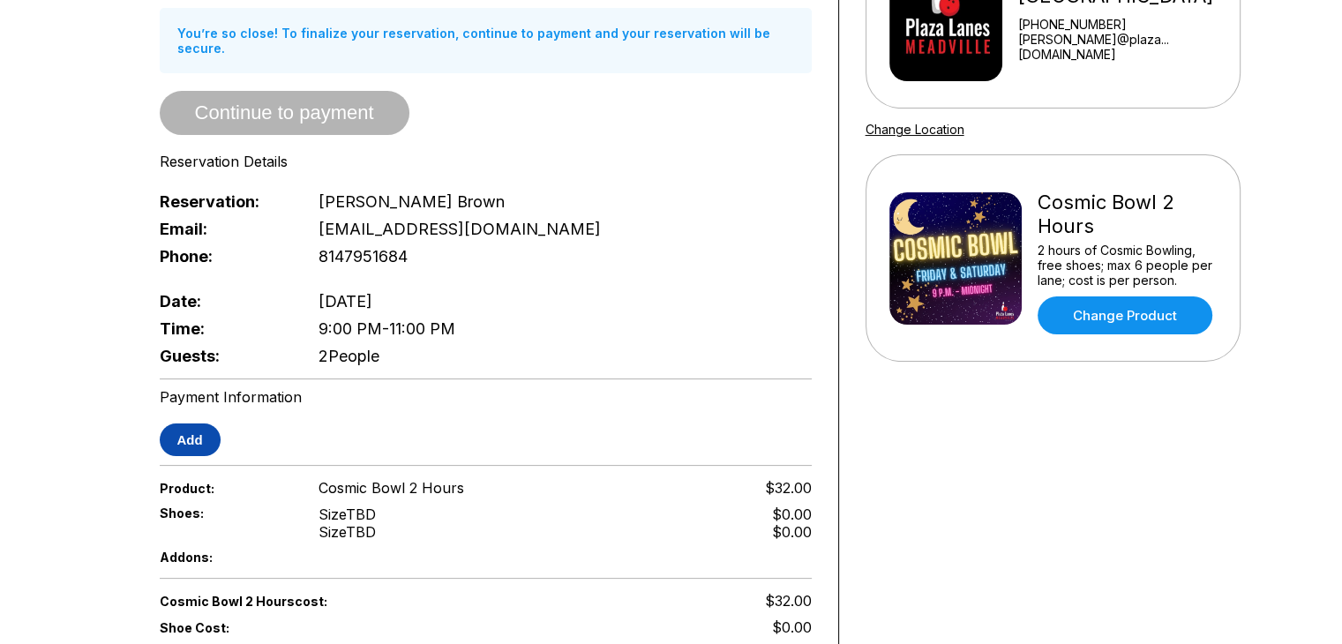
click at [193, 423] on button "Add" at bounding box center [190, 439] width 61 height 33
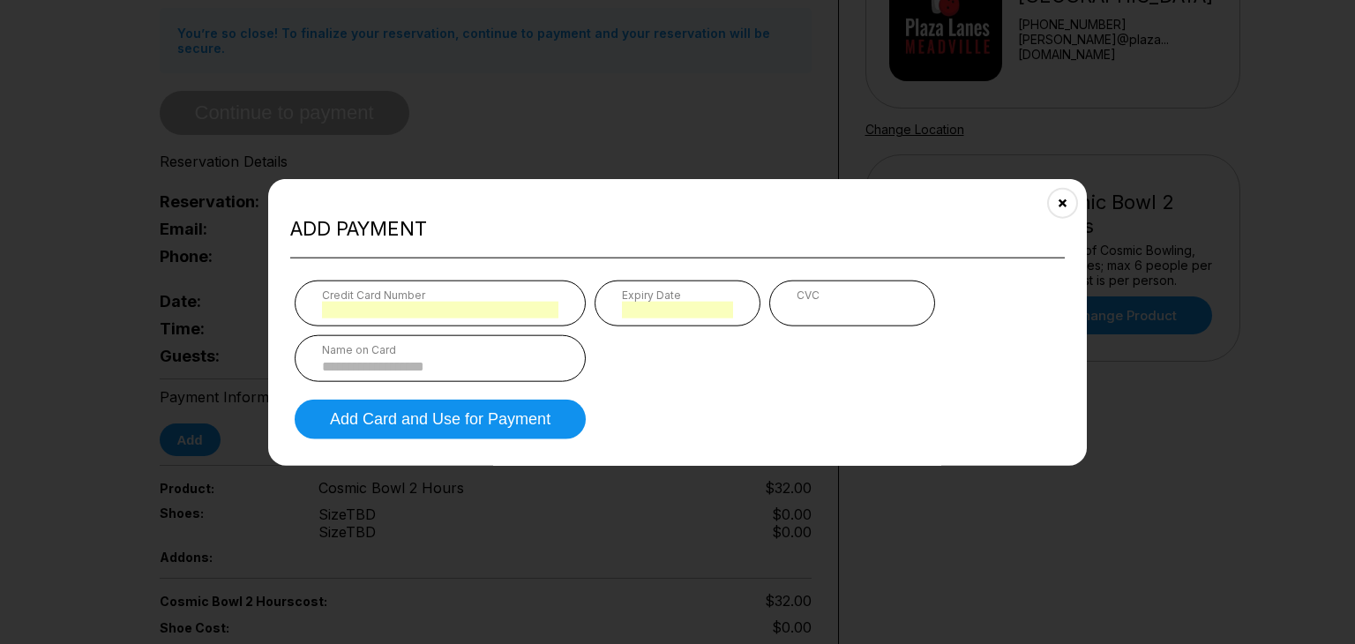
click at [829, 119] on div at bounding box center [677, 322] width 1355 height 644
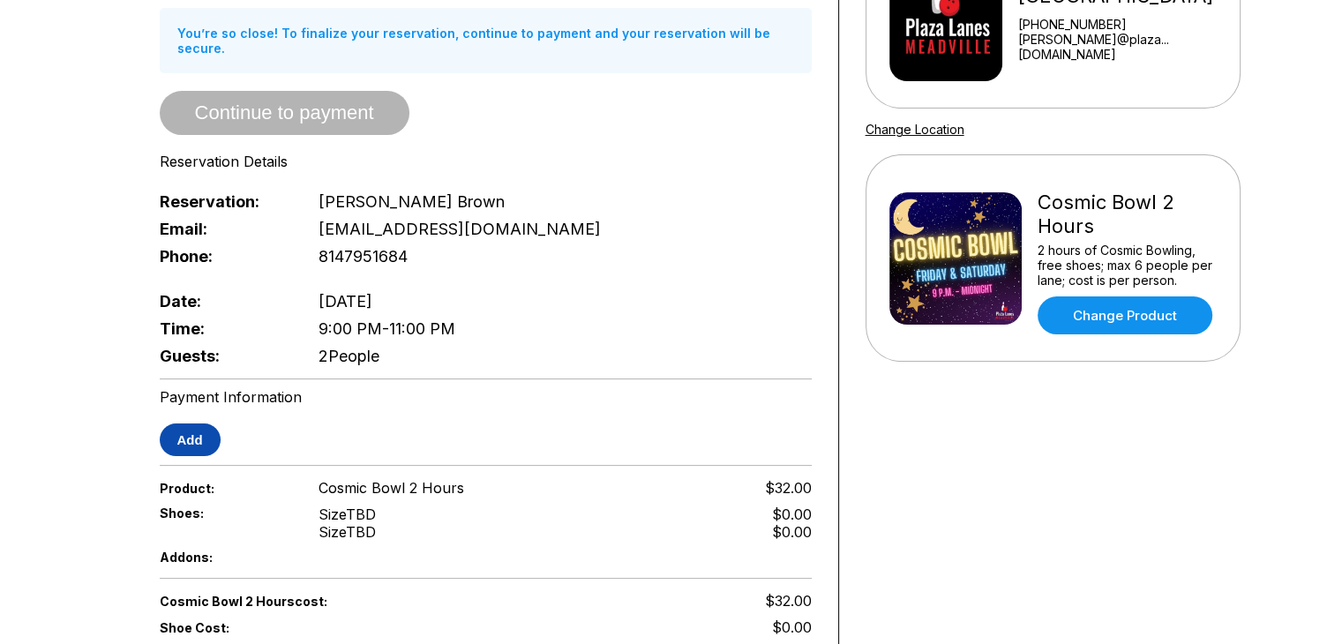
click at [176, 429] on button "Add" at bounding box center [190, 439] width 61 height 33
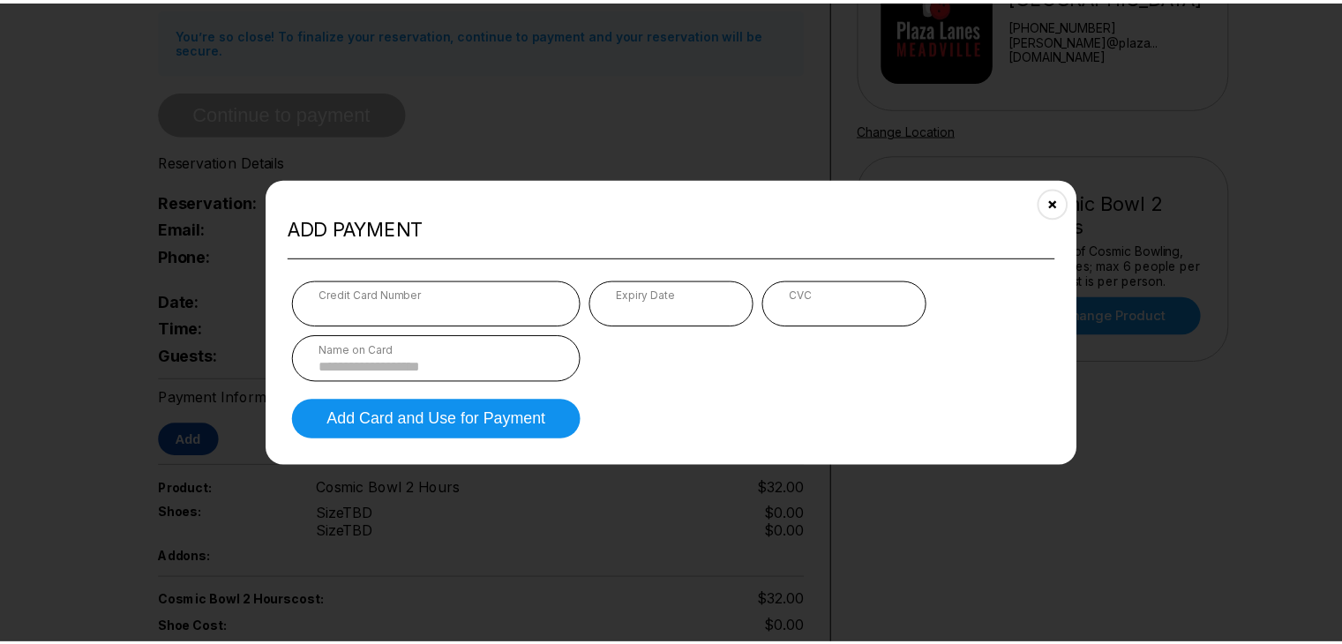
scroll to position [920, 0]
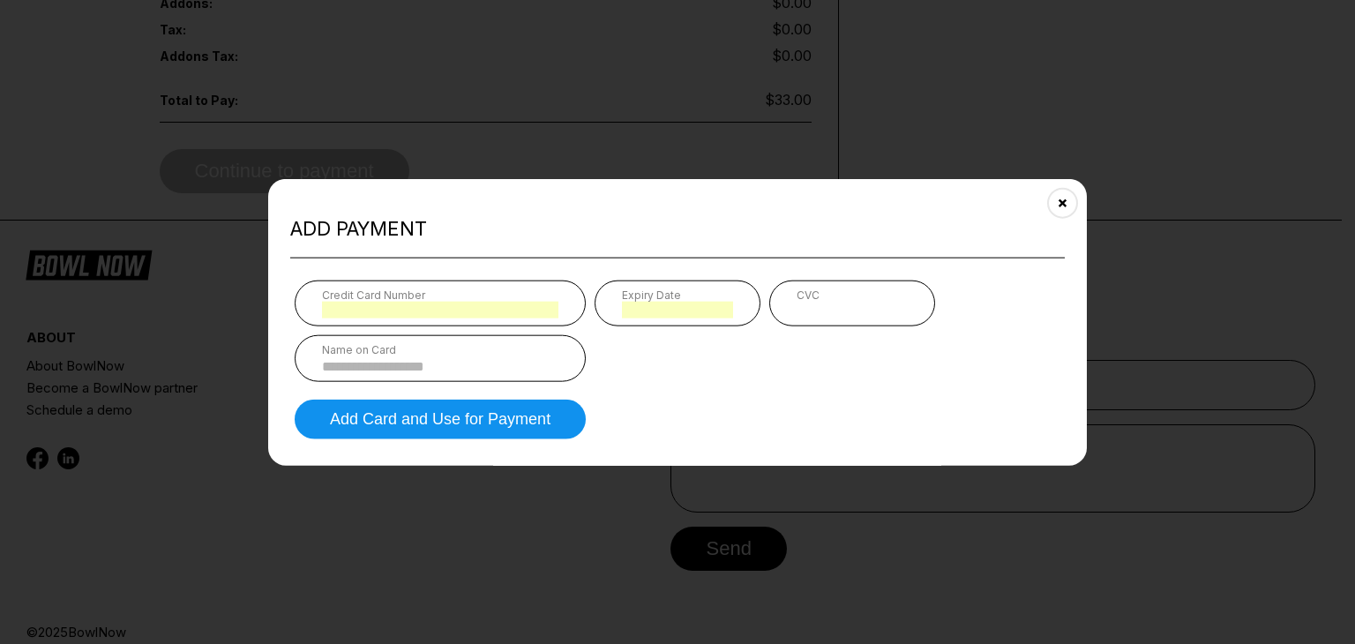
click at [503, 362] on input at bounding box center [440, 365] width 236 height 15
type input "**********"
type input "*"
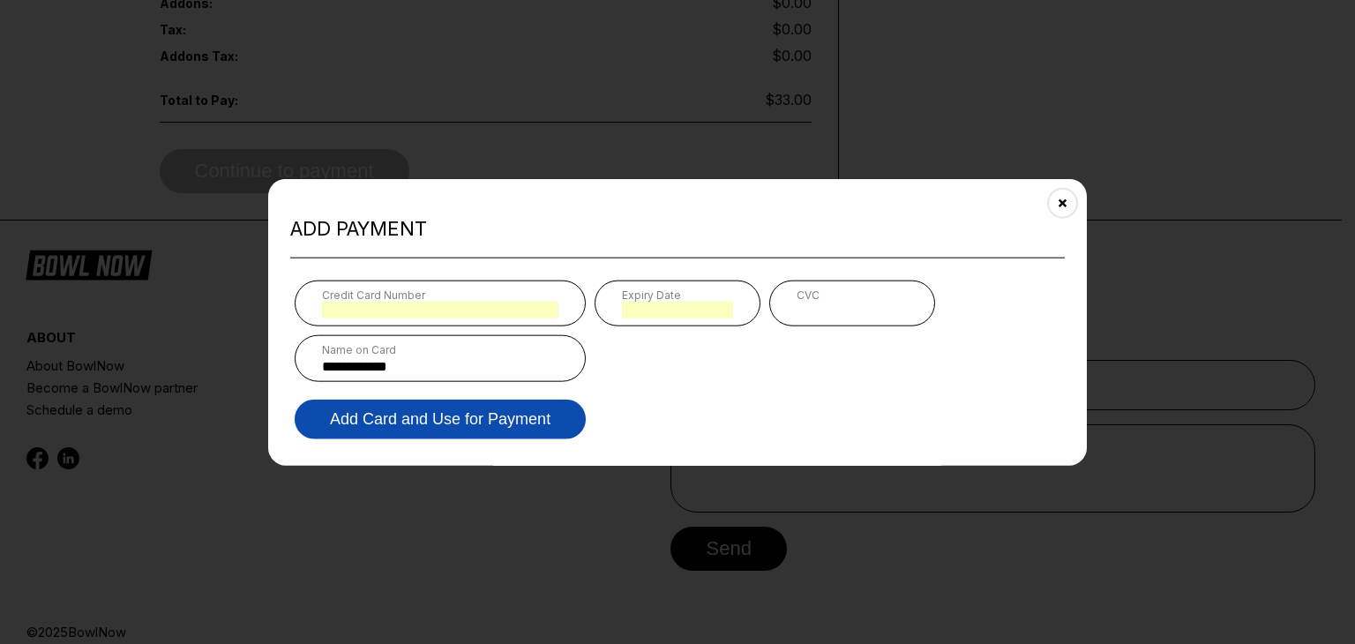
click at [407, 427] on button "Add Card and Use for Payment" at bounding box center [440, 419] width 291 height 40
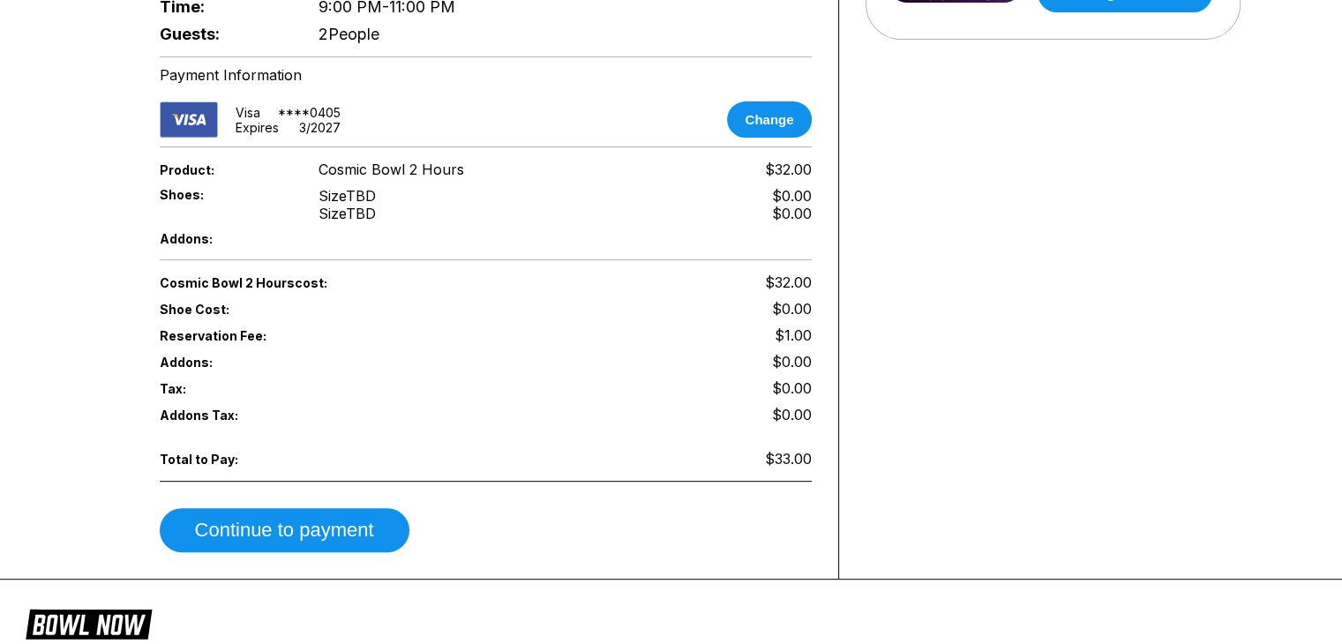
scroll to position [561, 0]
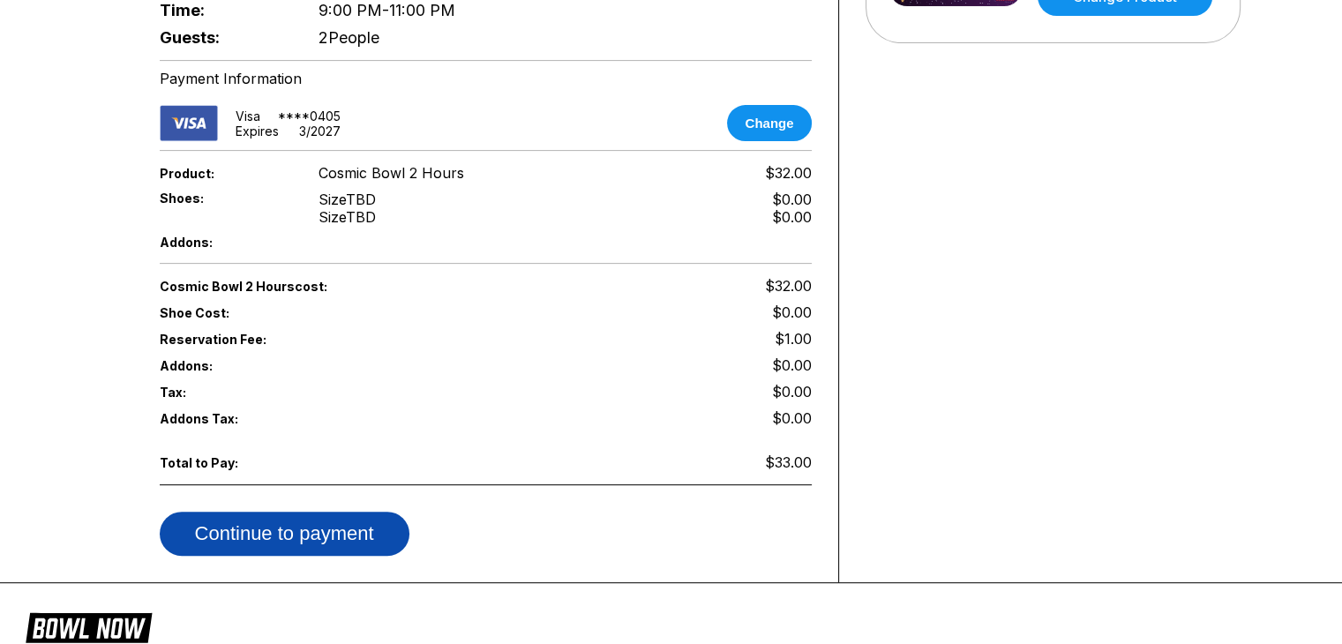
click at [337, 515] on button "Continue to payment" at bounding box center [285, 534] width 250 height 44
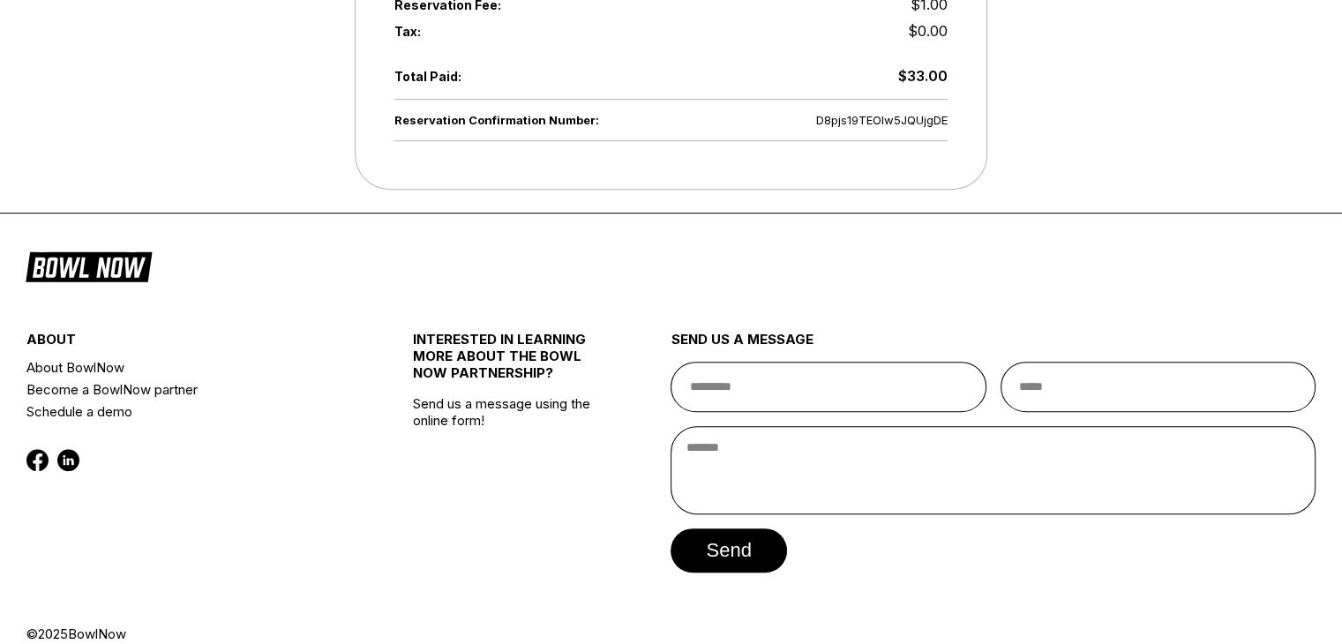
scroll to position [876, 0]
